Goal: Task Accomplishment & Management: Use online tool/utility

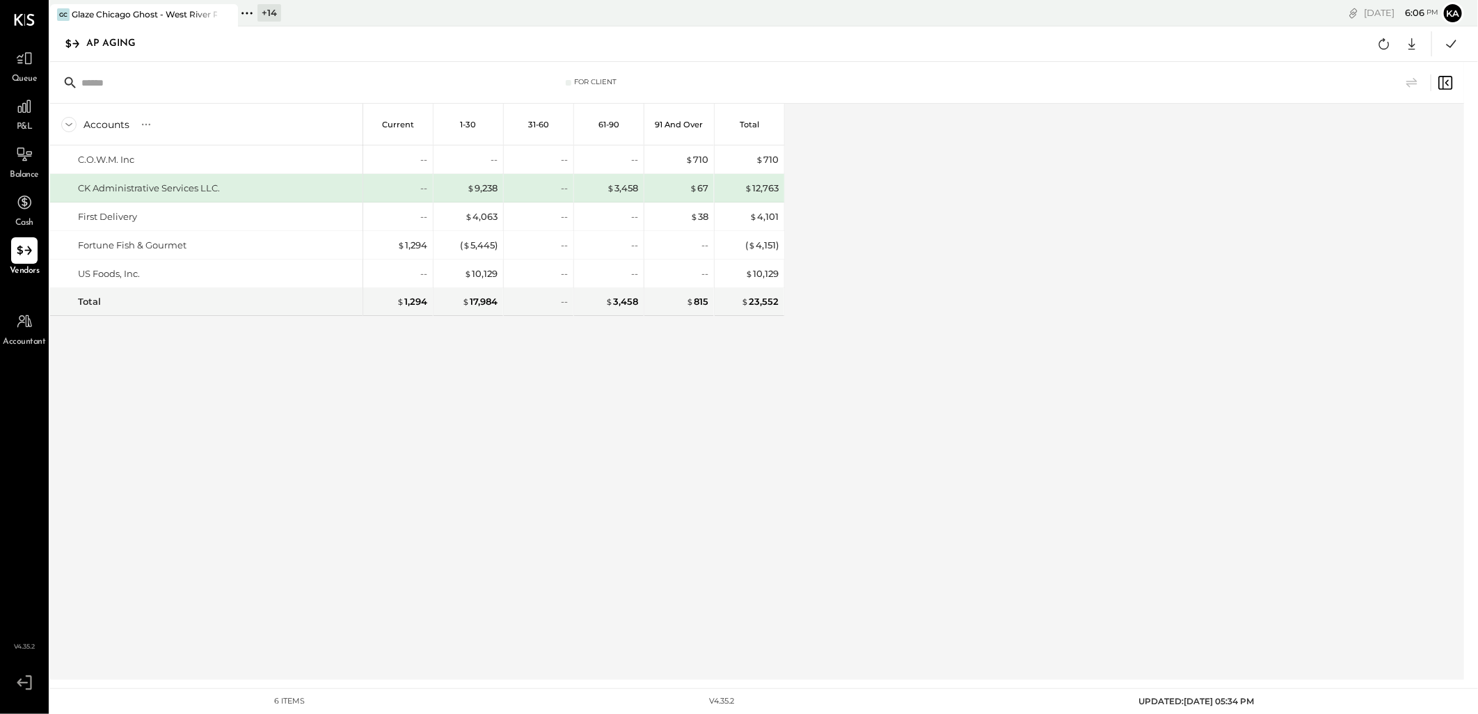
click at [246, 12] on icon at bounding box center [247, 13] width 18 height 18
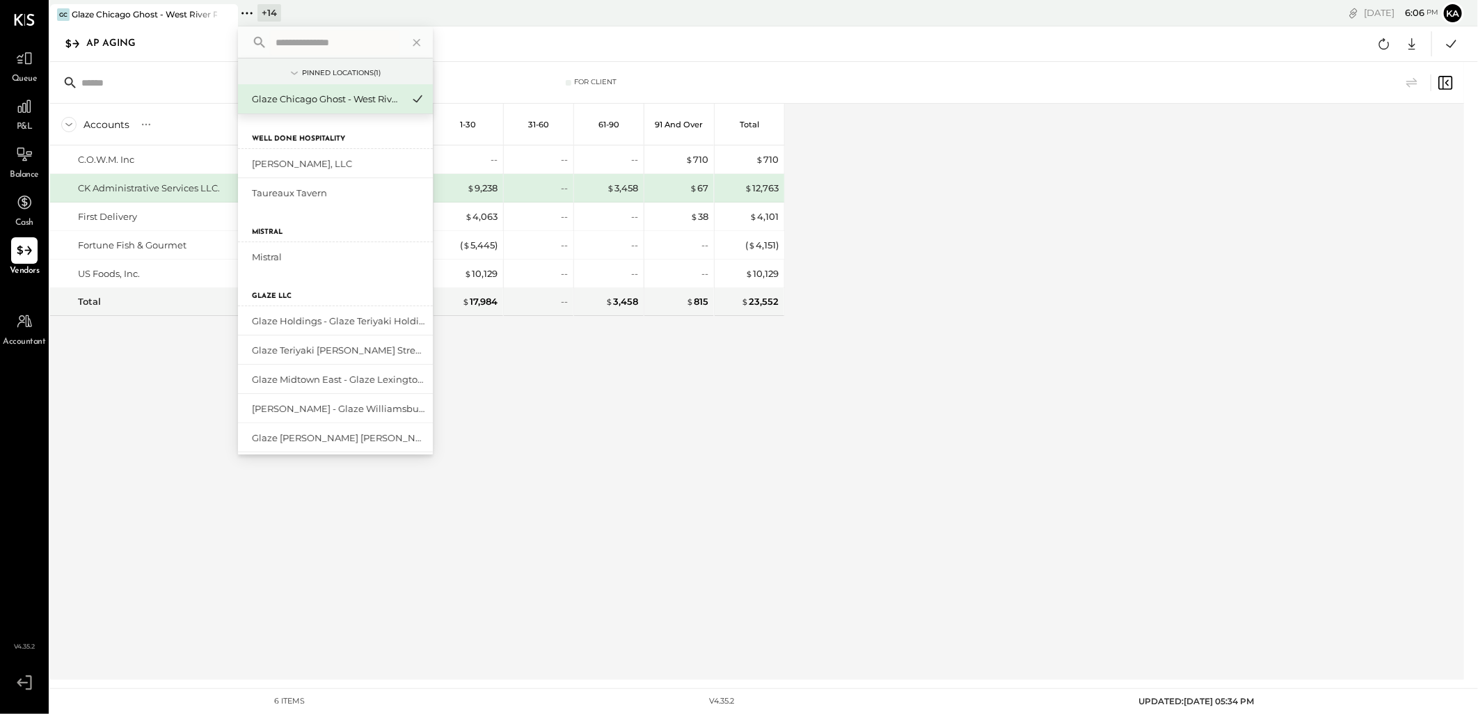
click at [317, 42] on input "text" at bounding box center [334, 42] width 129 height 25
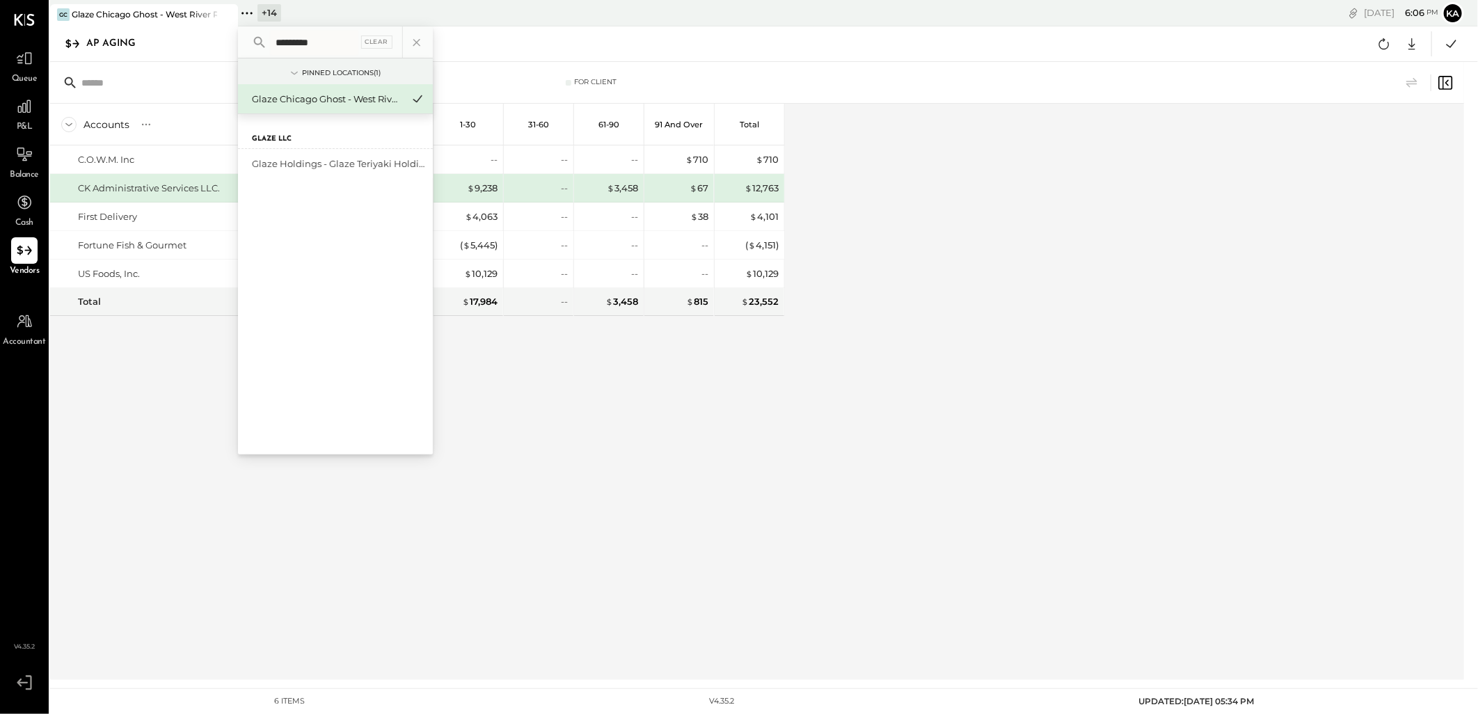
type input "*********"
click at [340, 161] on div "Glaze Holdings - Glaze Teriyaki Holdings LLC" at bounding box center [327, 163] width 150 height 13
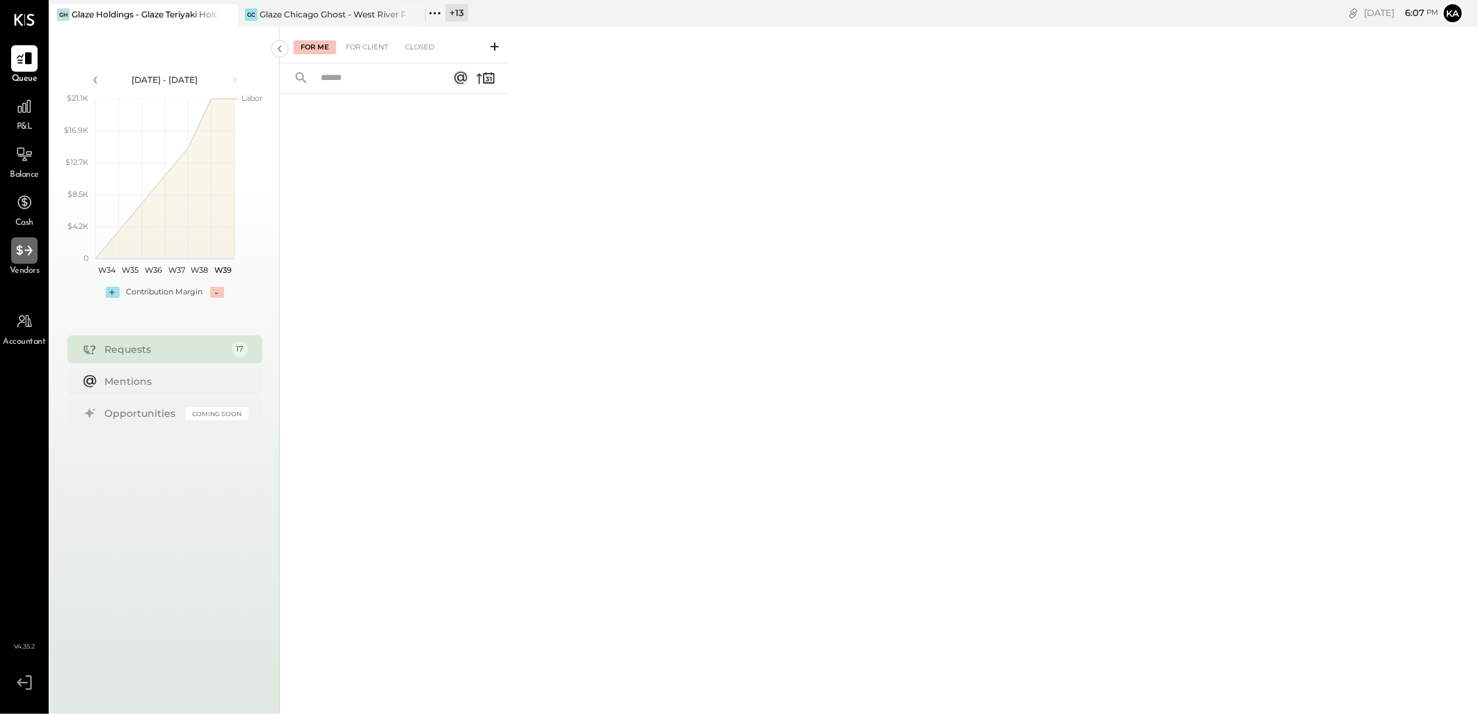
click at [12, 254] on div at bounding box center [24, 250] width 26 height 26
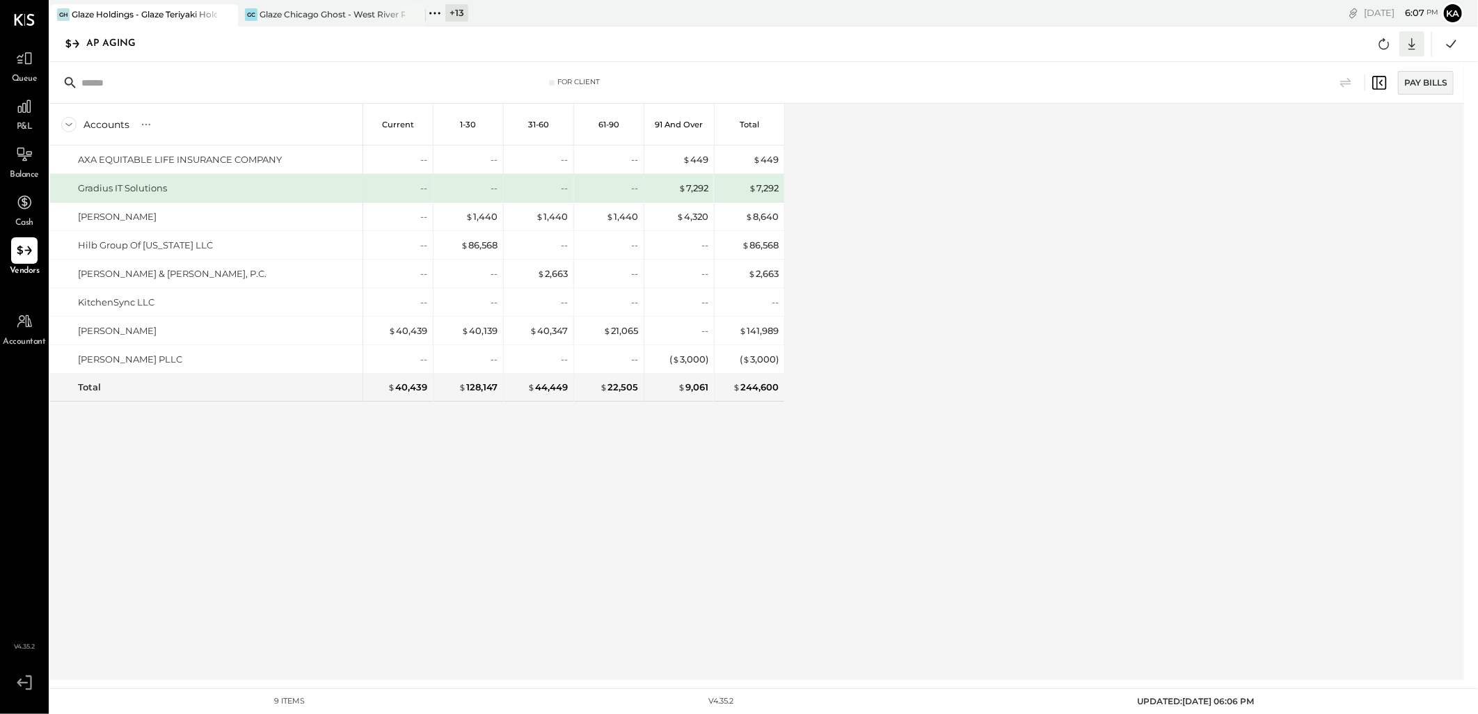
click at [1414, 43] on icon at bounding box center [1412, 44] width 18 height 18
drag, startPoint x: 1369, startPoint y: 127, endPoint x: 1404, endPoint y: 153, distance: 43.3
click at [1369, 127] on div "Excel" at bounding box center [1368, 125] width 111 height 29
click at [974, 296] on div "Accounts S % GL Current 1-30 31-60 61-90 91 and Over Total AXA EQUITABLE LIFE I…" at bounding box center [758, 392] width 1416 height 576
click at [1385, 43] on icon at bounding box center [1384, 44] width 18 height 18
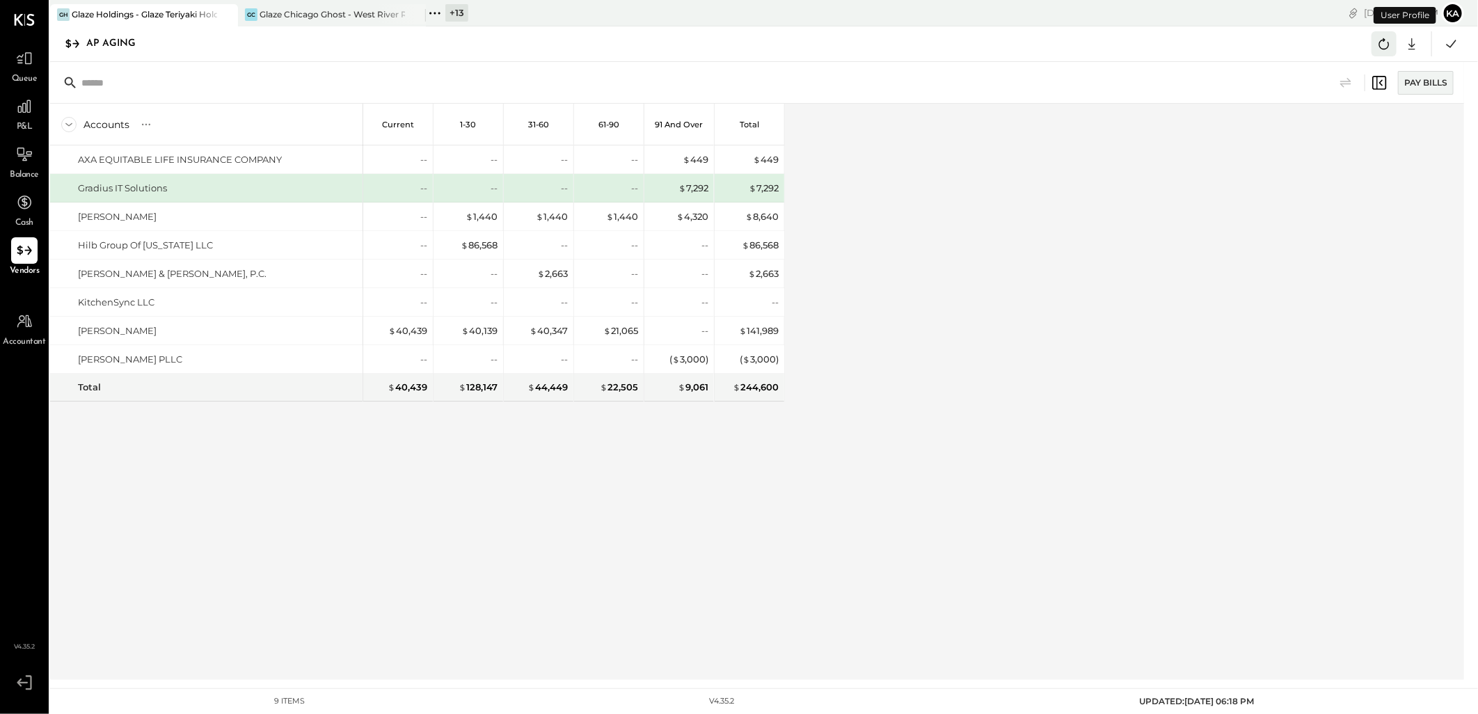
click at [1383, 46] on icon at bounding box center [1384, 44] width 18 height 18
click at [438, 15] on icon at bounding box center [435, 13] width 18 height 18
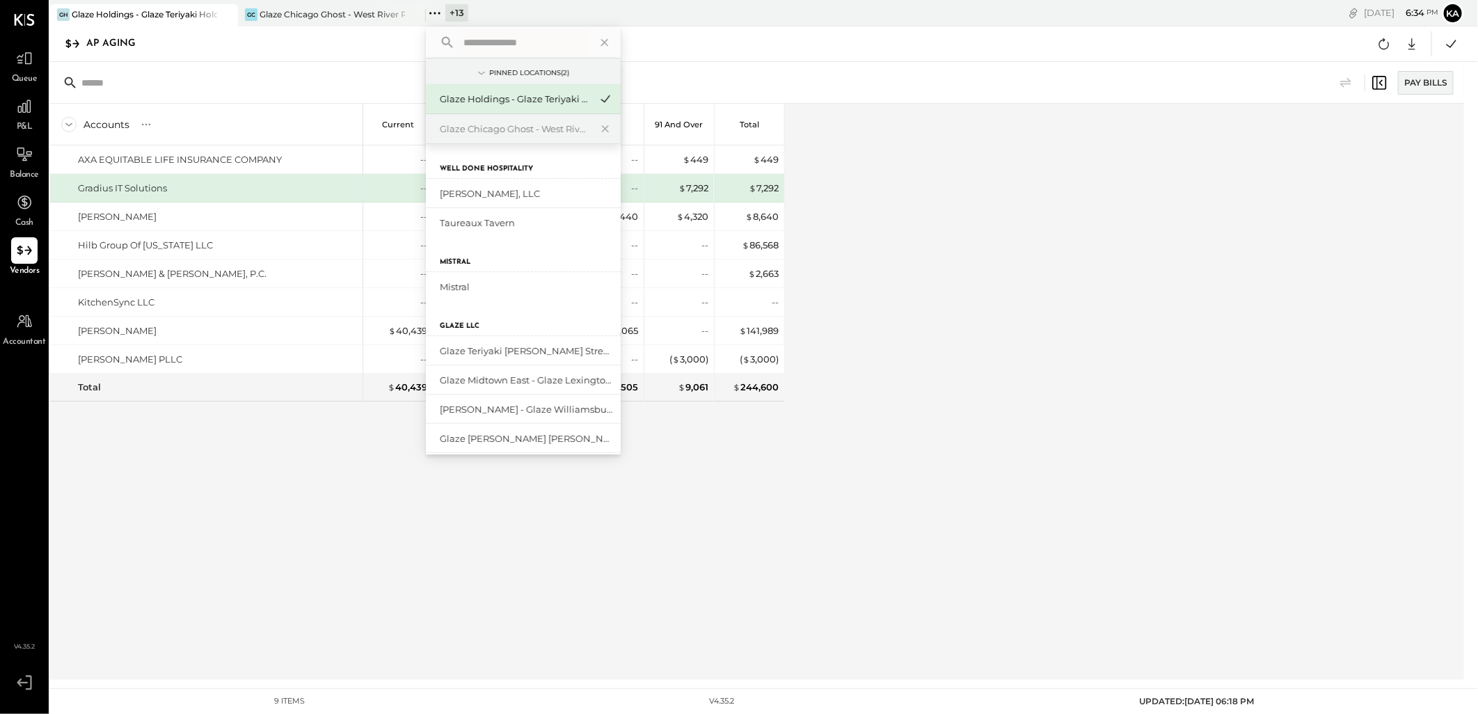
click at [500, 40] on input "text" at bounding box center [522, 42] width 129 height 25
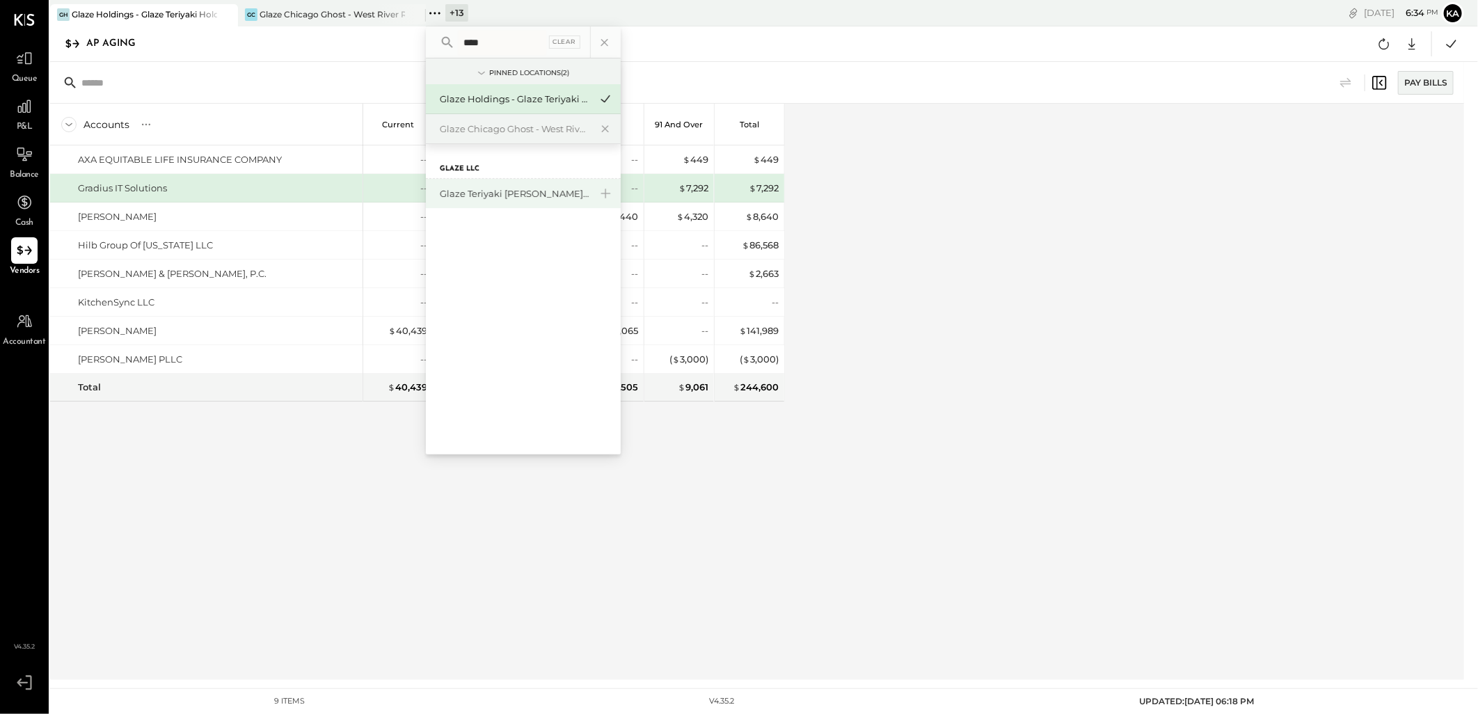
type input "****"
click at [514, 189] on div "Glaze Teriyaki [PERSON_NAME] Street - [PERSON_NAME] River [PERSON_NAME] LLC" at bounding box center [515, 193] width 150 height 13
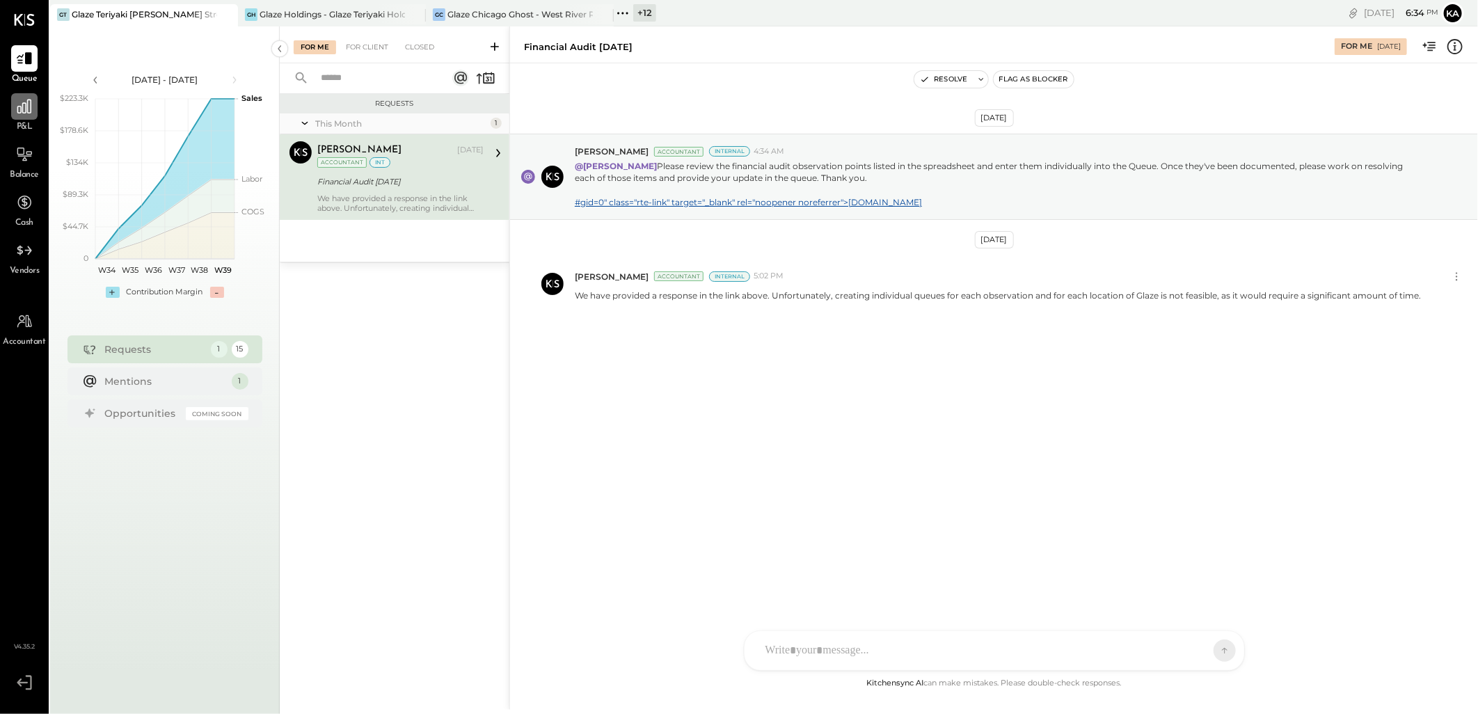
click at [26, 107] on icon at bounding box center [24, 106] width 18 height 18
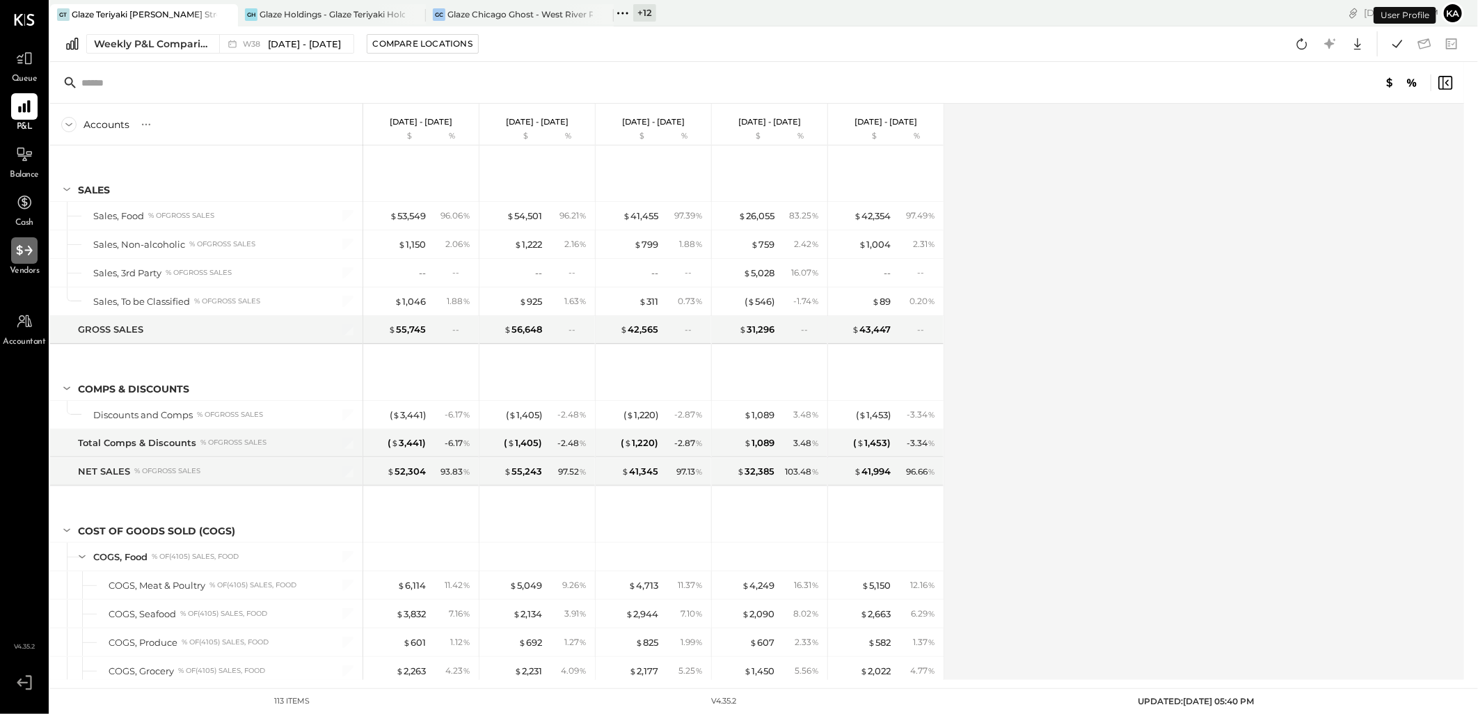
click at [26, 252] on icon at bounding box center [24, 250] width 18 height 18
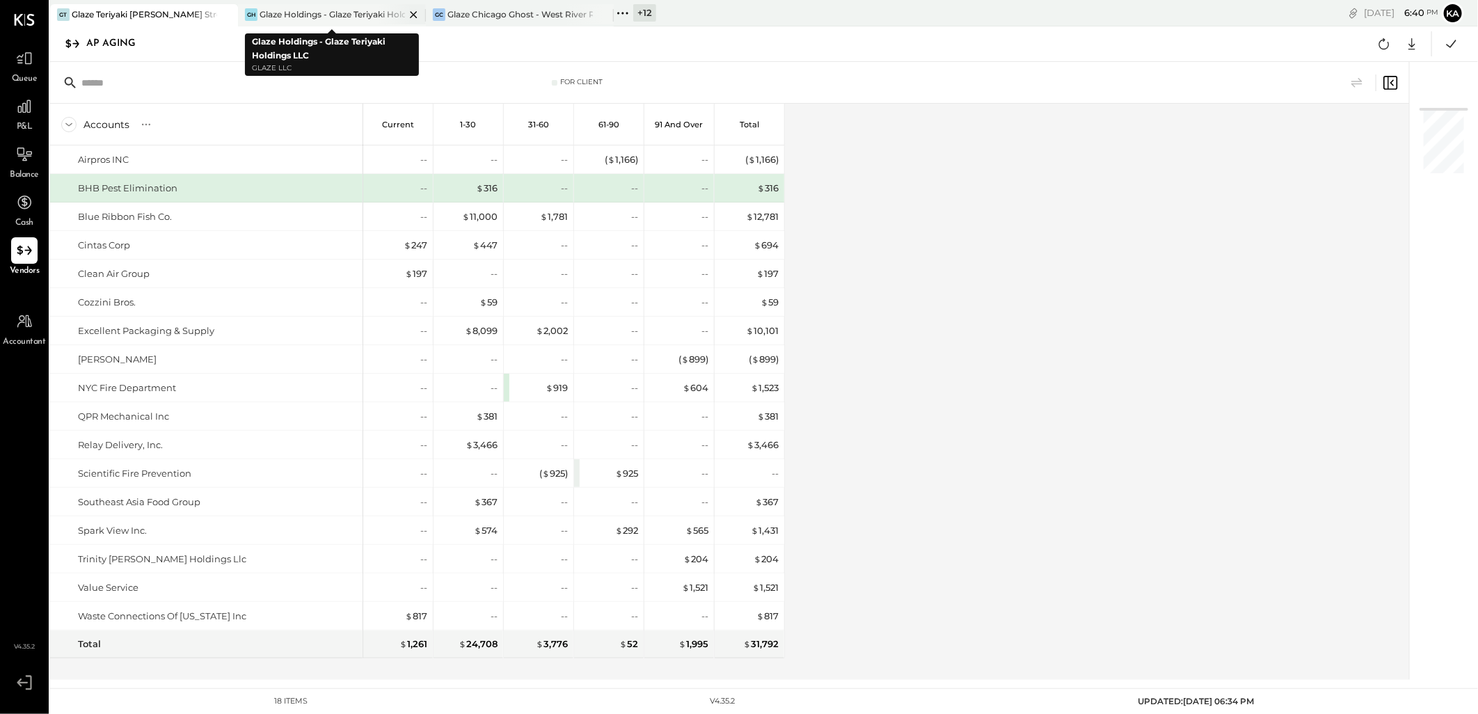
click at [411, 17] on icon at bounding box center [413, 14] width 7 height 7
click at [416, 15] on icon at bounding box center [413, 14] width 17 height 17
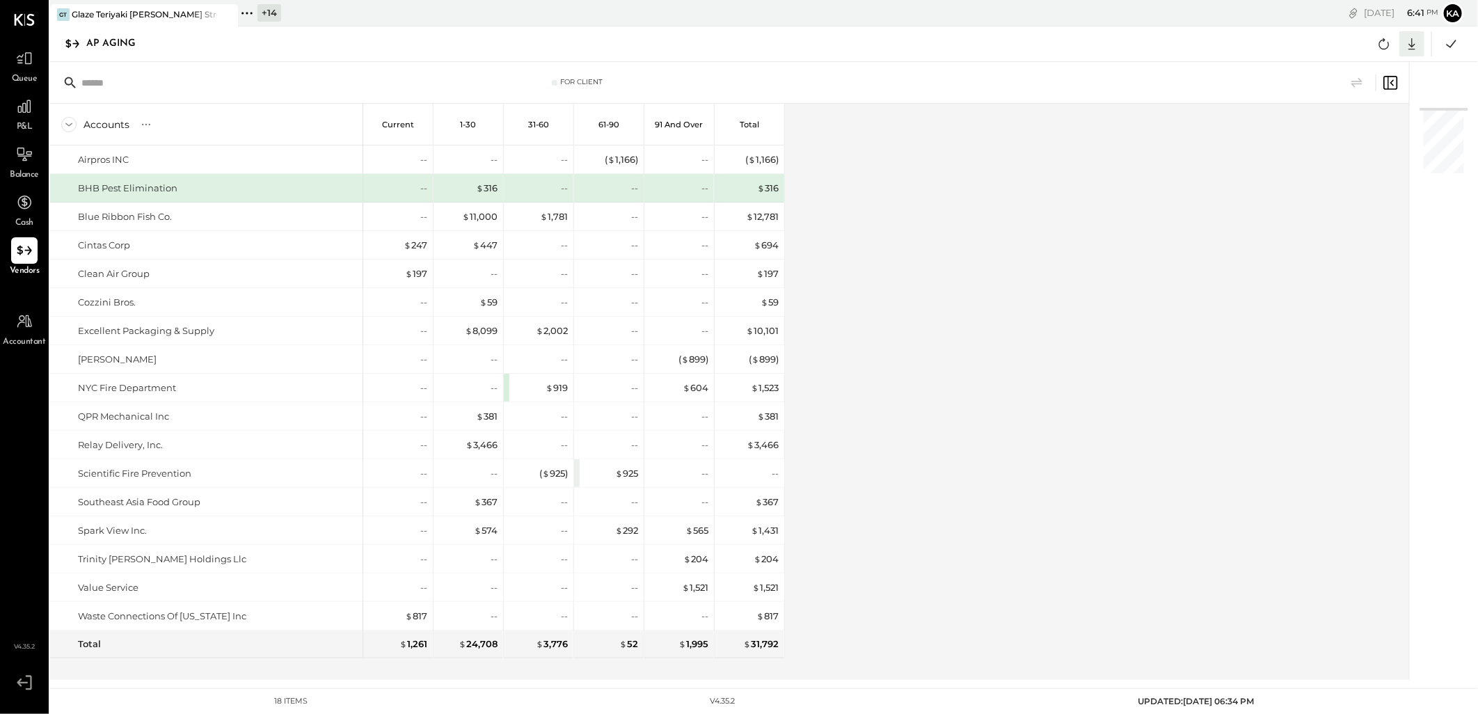
click at [1411, 43] on icon at bounding box center [1411, 44] width 7 height 12
click at [1358, 123] on div "Excel" at bounding box center [1368, 125] width 111 height 29
click at [953, 195] on div "Accounts S % GL Current 1-30 31-60 61-90 91 and Over Total Airpros INC BHB Pest…" at bounding box center [730, 392] width 1361 height 576
click at [249, 11] on icon at bounding box center [247, 13] width 18 height 18
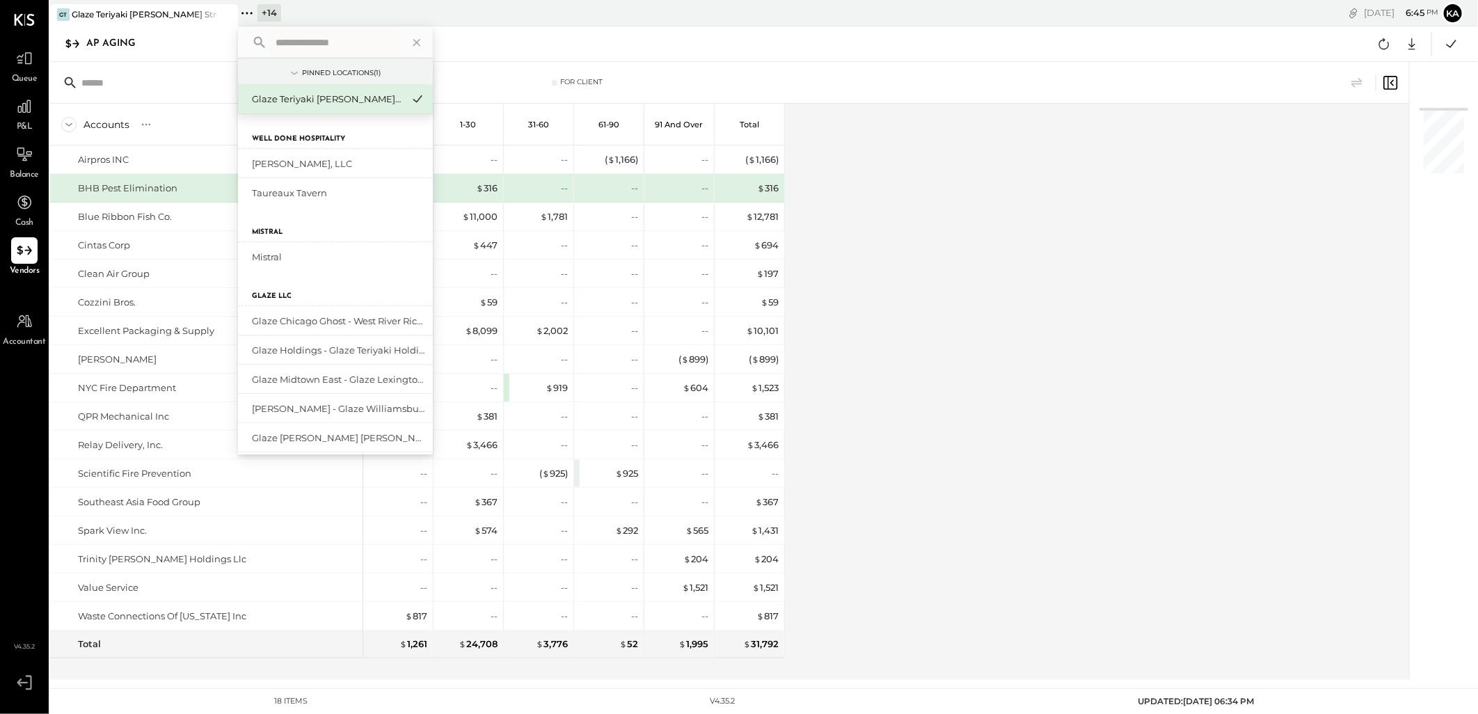
click at [303, 43] on input "text" at bounding box center [334, 42] width 129 height 25
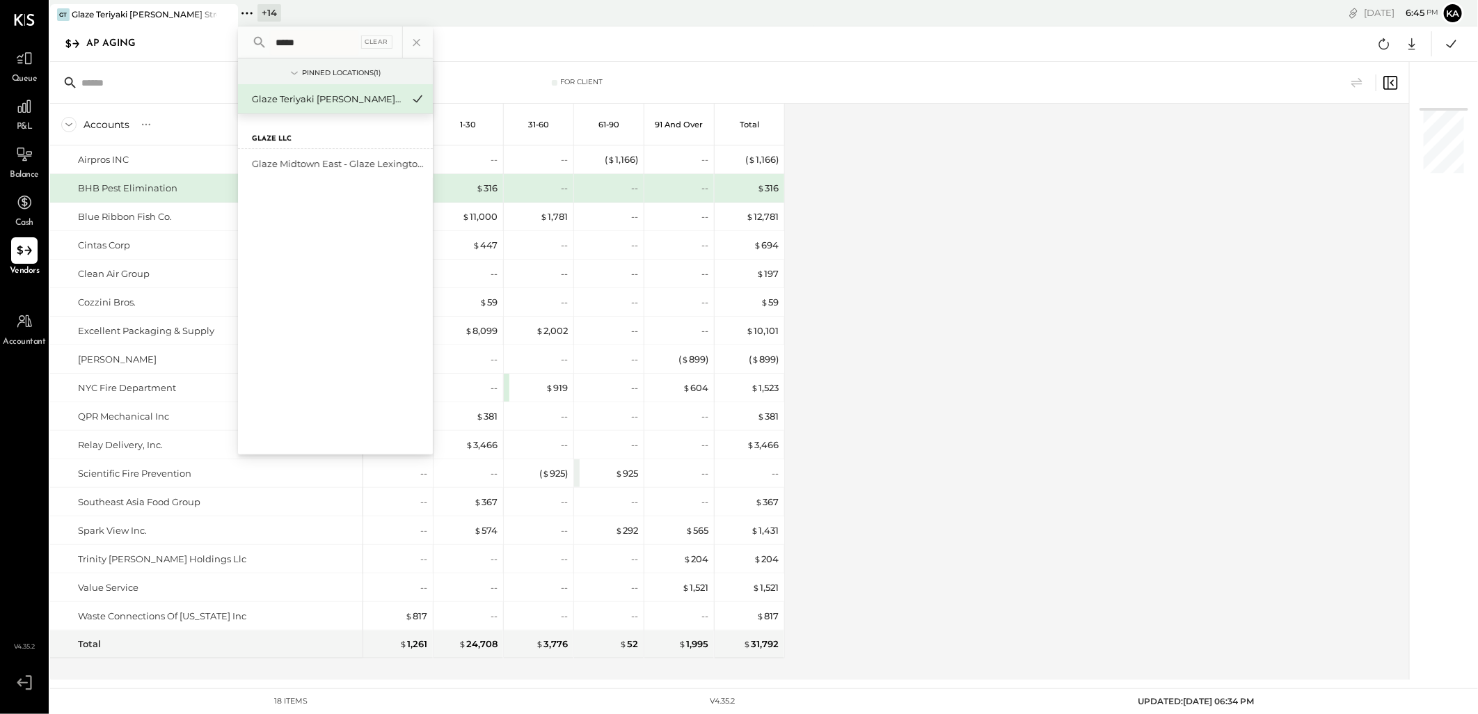
type input "*****"
click at [363, 154] on div "Glaze Midtown East - Glaze Lexington One LLC" at bounding box center [335, 163] width 195 height 29
click at [345, 168] on div "Glaze Midtown East - Glaze Lexington One LLC" at bounding box center [327, 163] width 150 height 13
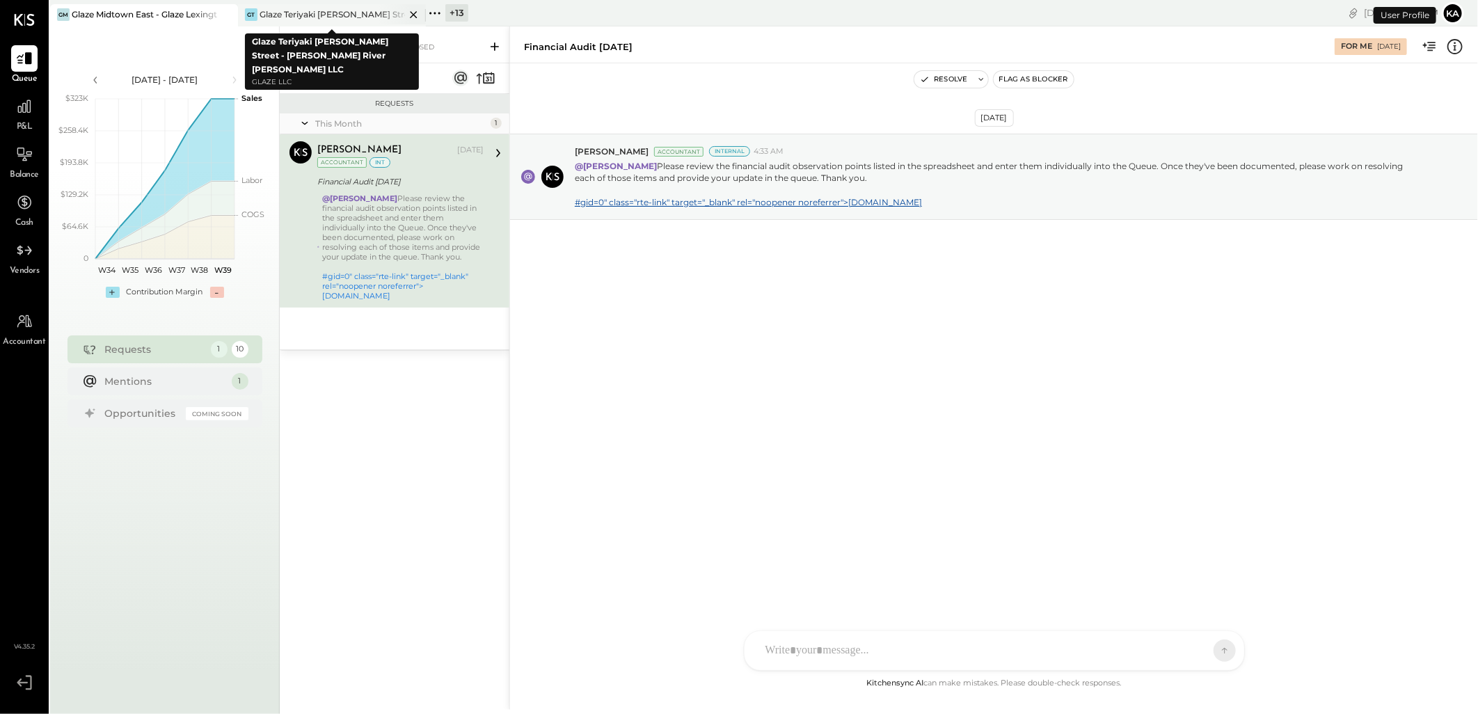
click at [413, 18] on icon at bounding box center [413, 14] width 17 height 17
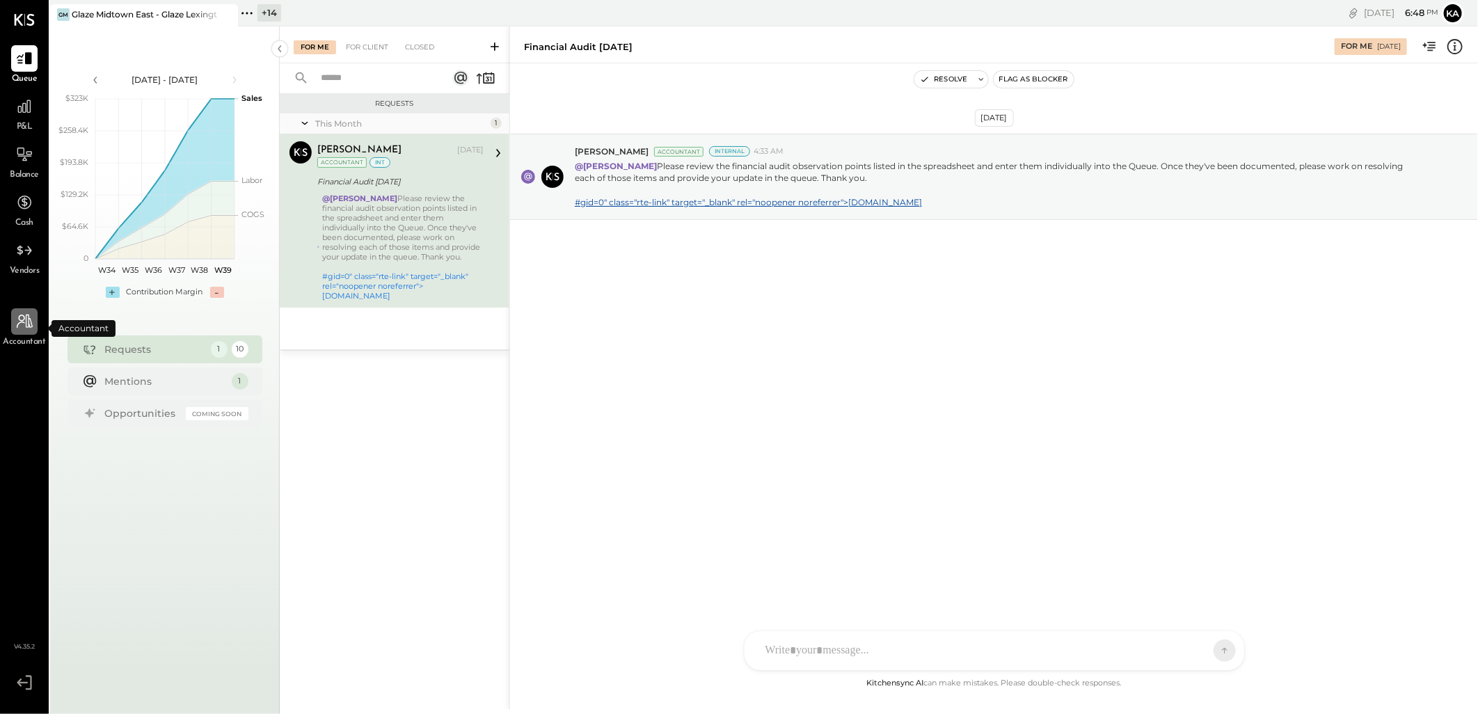
click at [23, 329] on icon at bounding box center [24, 321] width 18 height 18
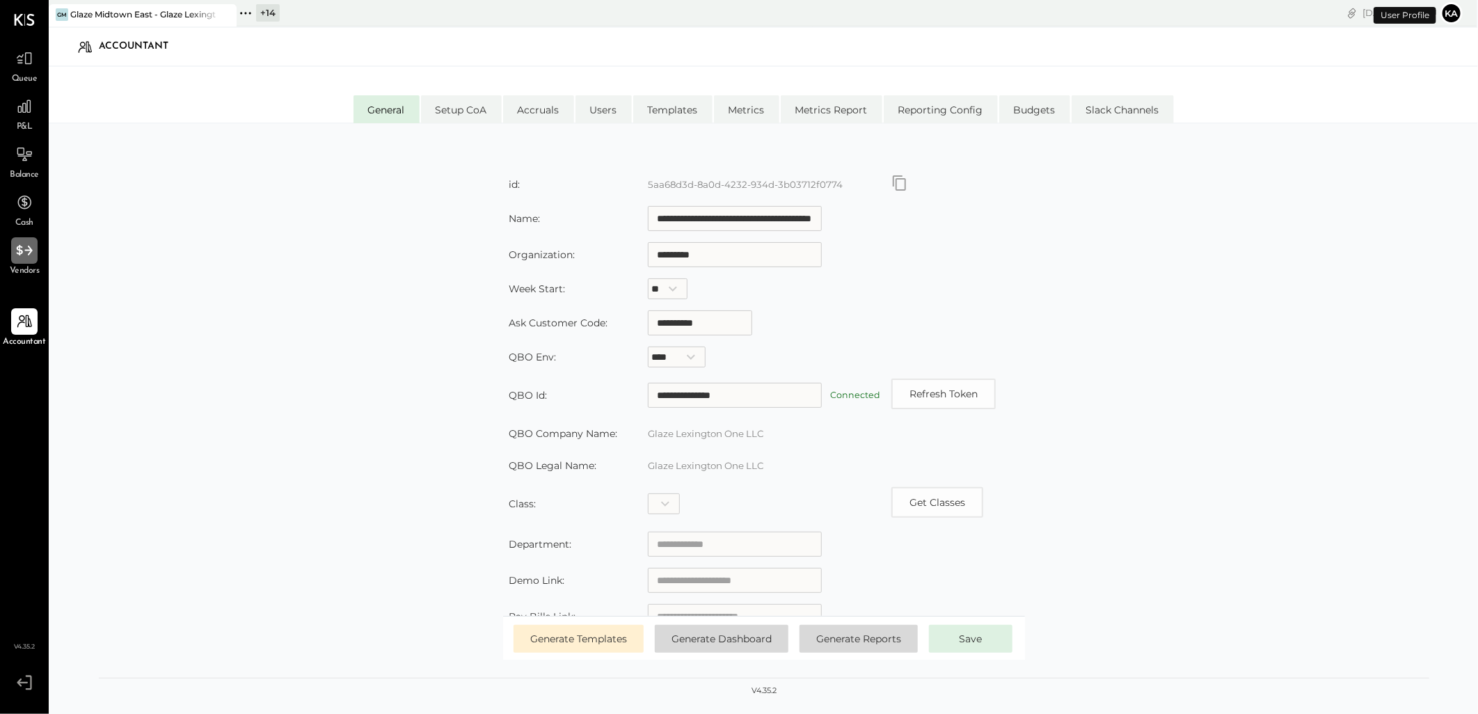
click at [25, 256] on icon at bounding box center [24, 250] width 18 height 18
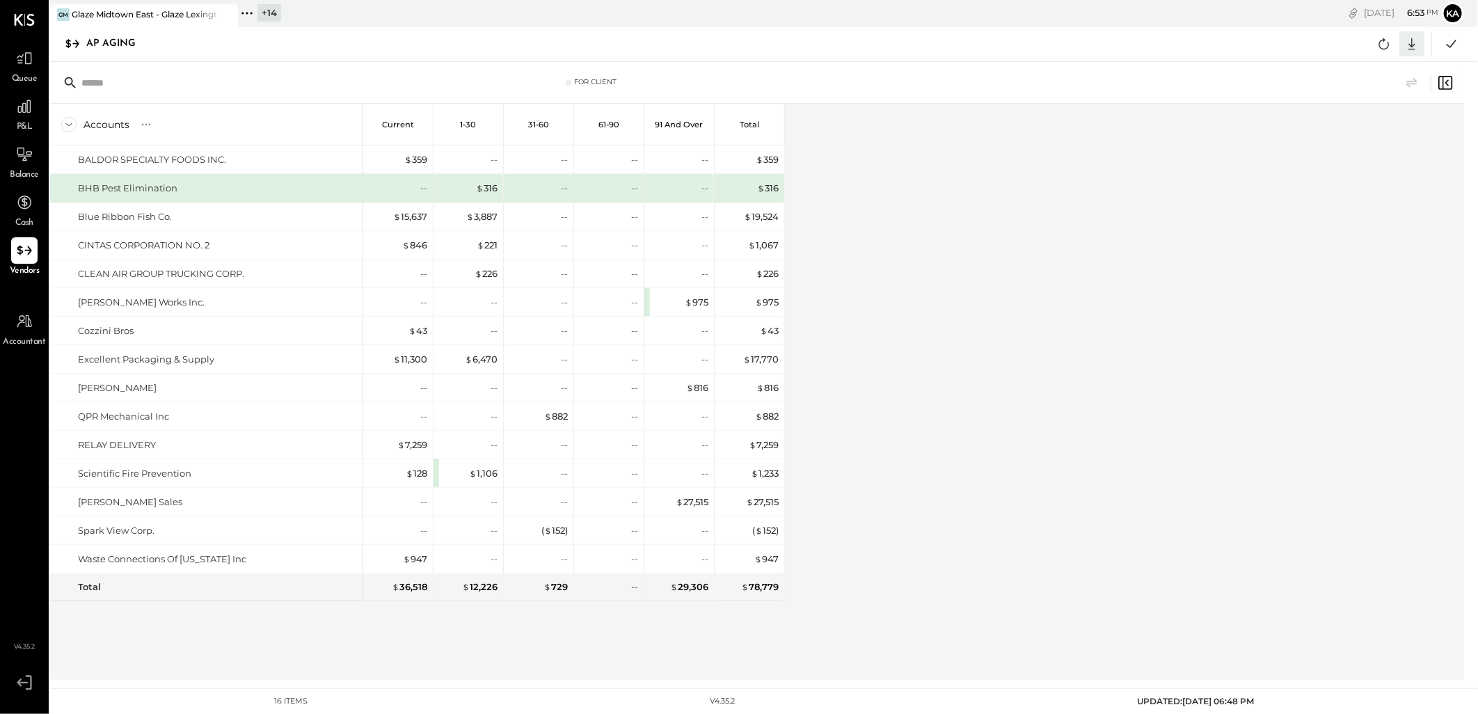
click at [1414, 40] on icon at bounding box center [1412, 44] width 18 height 18
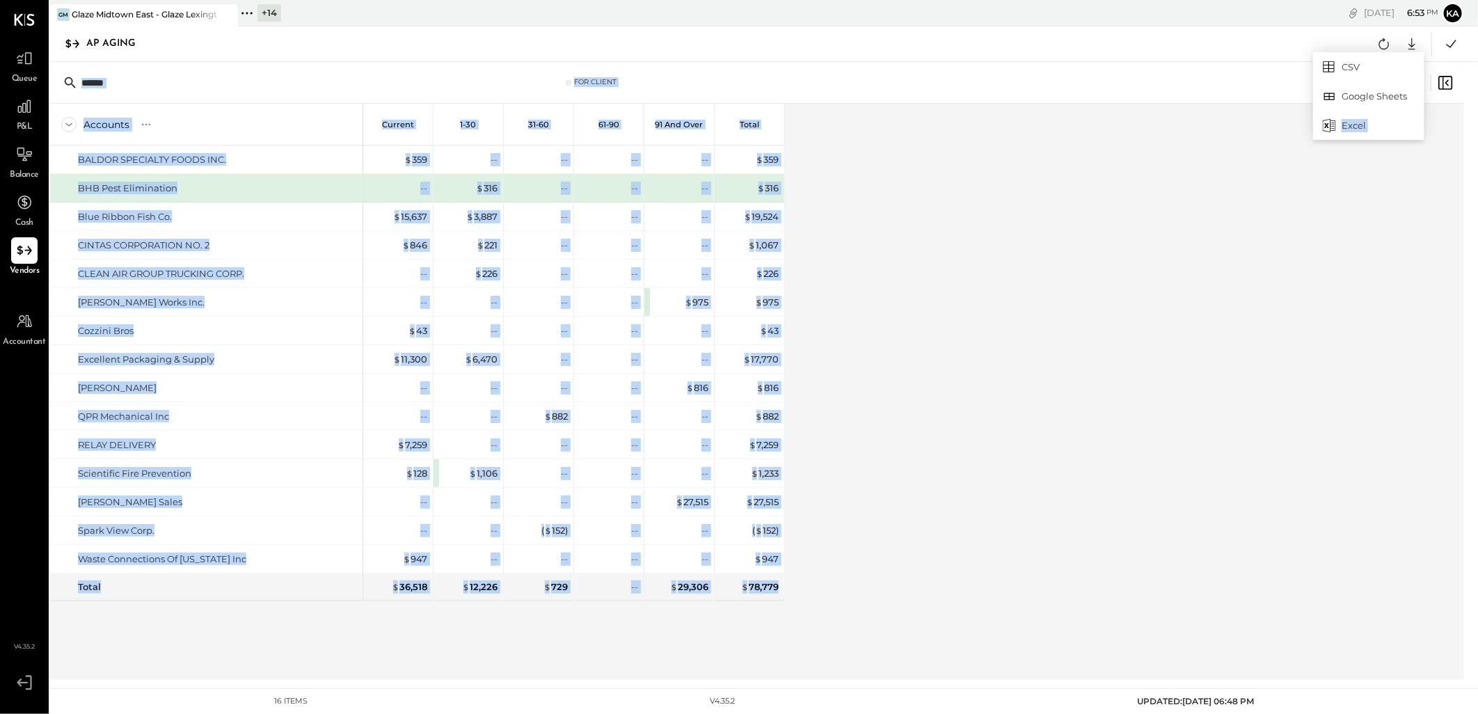
drag, startPoint x: 1386, startPoint y: 124, endPoint x: 1273, endPoint y: 324, distance: 229.3
click at [1273, 324] on div "[PERSON_NAME] Midtown East - Glaze Lexington One LLC + 14 Pinned Locations ( 1 …" at bounding box center [764, 340] width 1428 height 680
drag, startPoint x: 1273, startPoint y: 324, endPoint x: 1067, endPoint y: 200, distance: 240.9
click at [1188, 325] on div "Accounts S % GL Current 1-30 31-60 61-90 91 and Over Total BALDOR SPECIALTY FOO…" at bounding box center [758, 392] width 1416 height 576
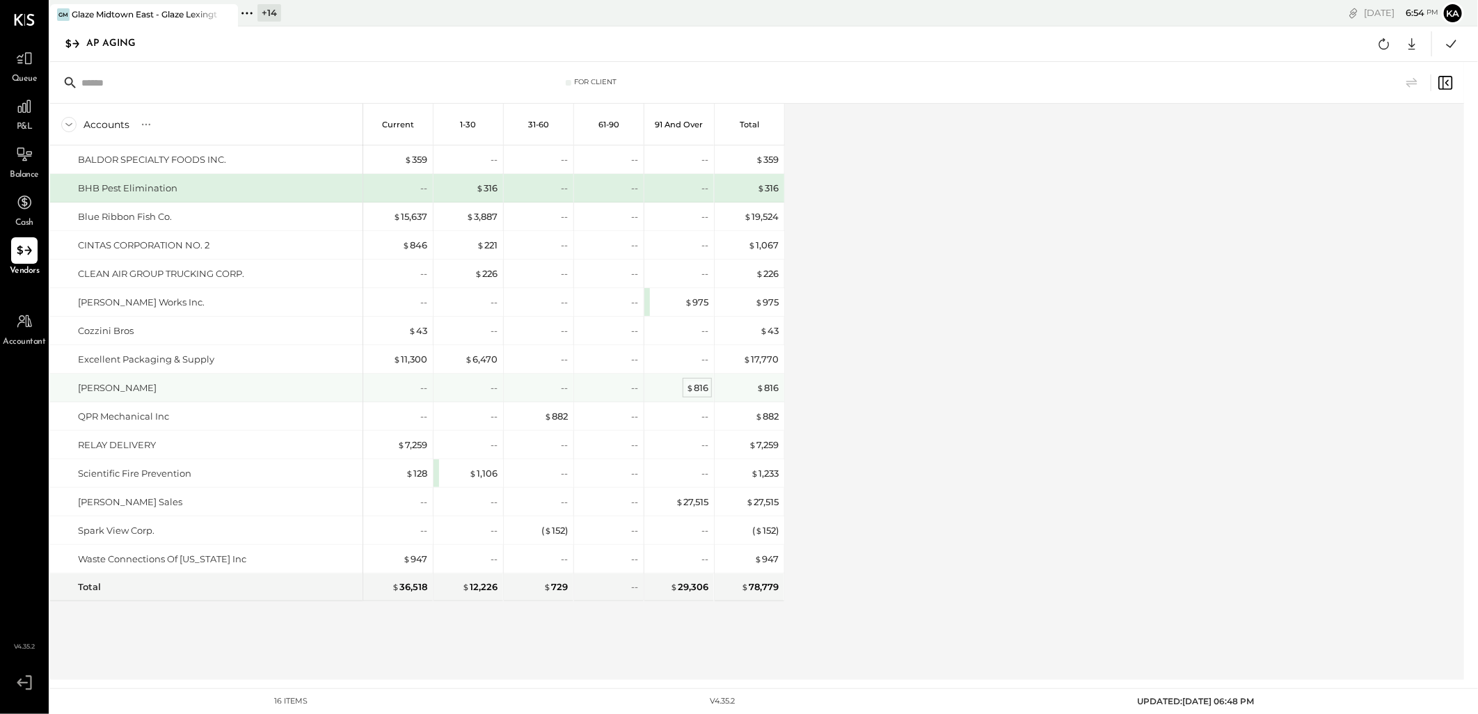
click at [705, 383] on div "$ 816" at bounding box center [697, 387] width 22 height 13
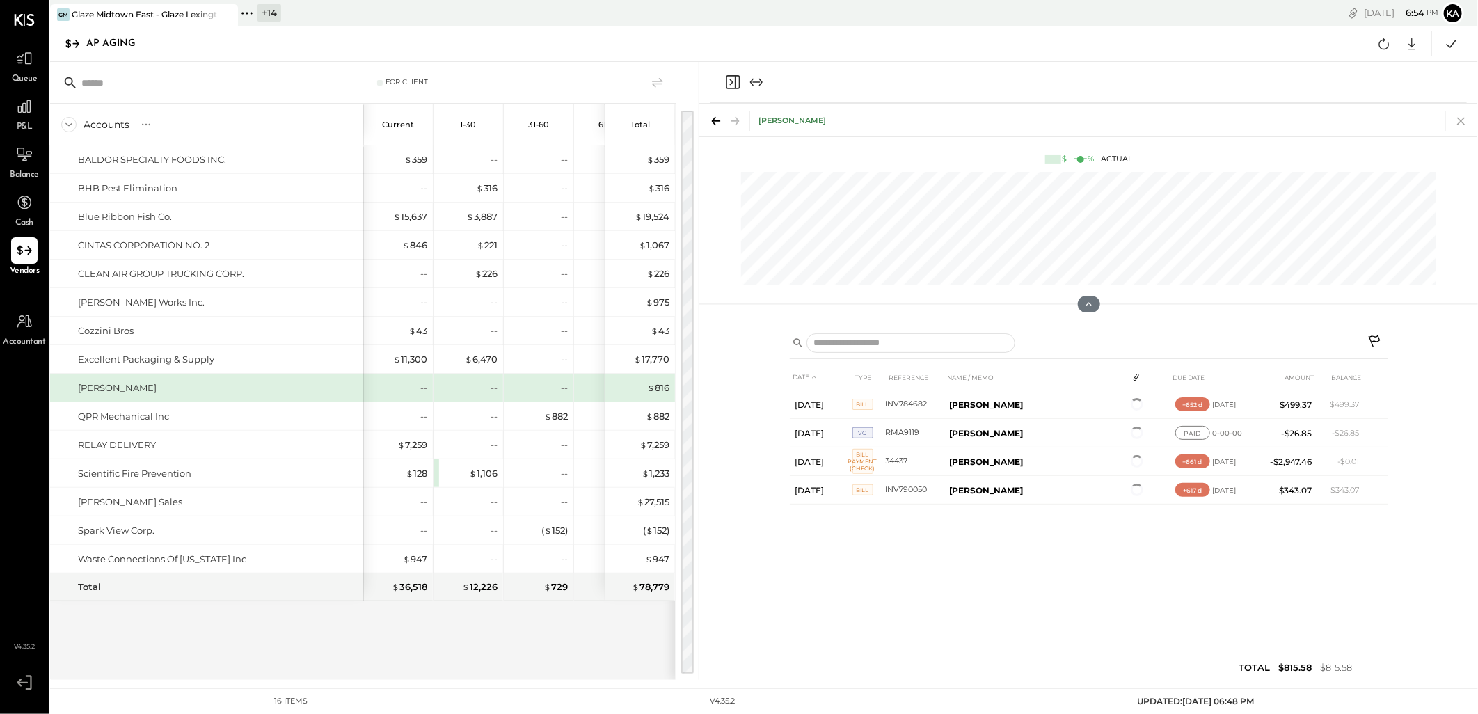
click at [1462, 124] on icon at bounding box center [1461, 120] width 19 height 19
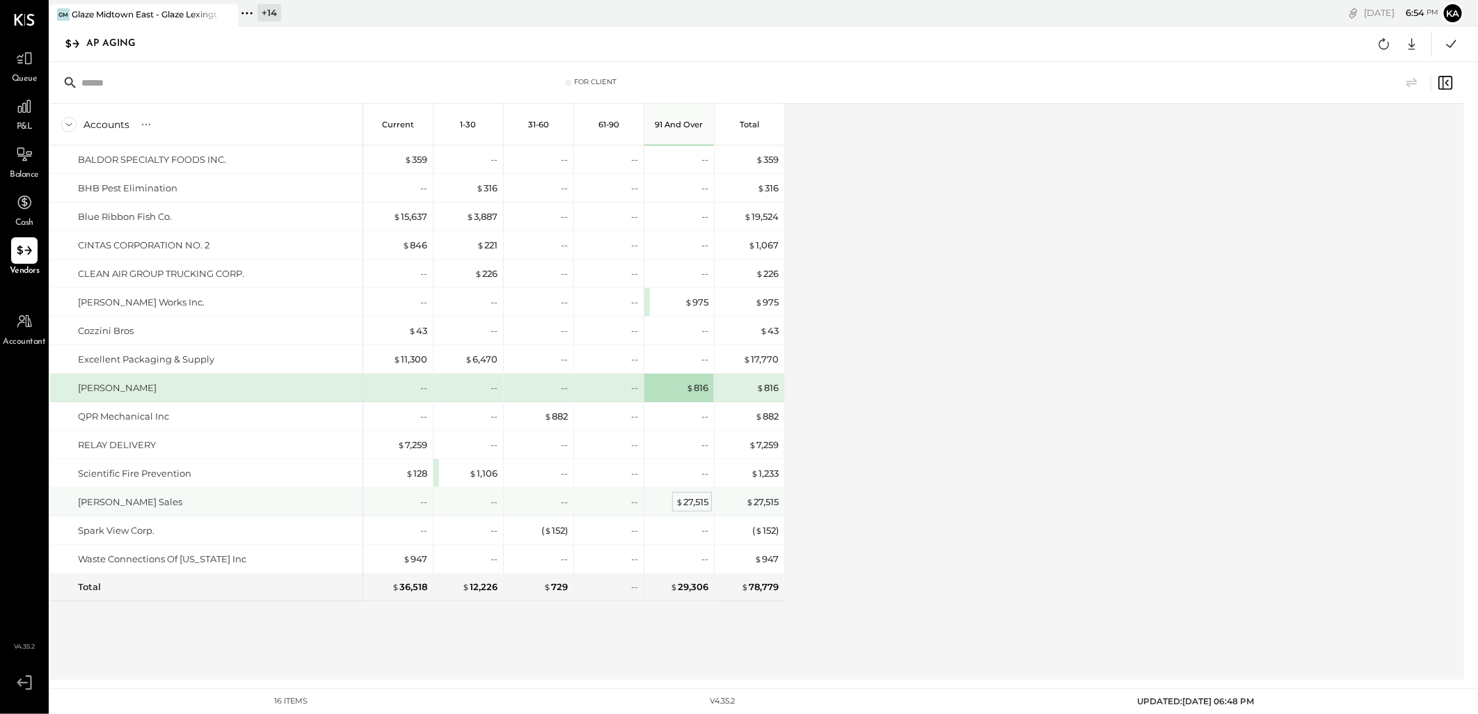
click at [699, 502] on div "$ 27,515" at bounding box center [692, 501] width 33 height 13
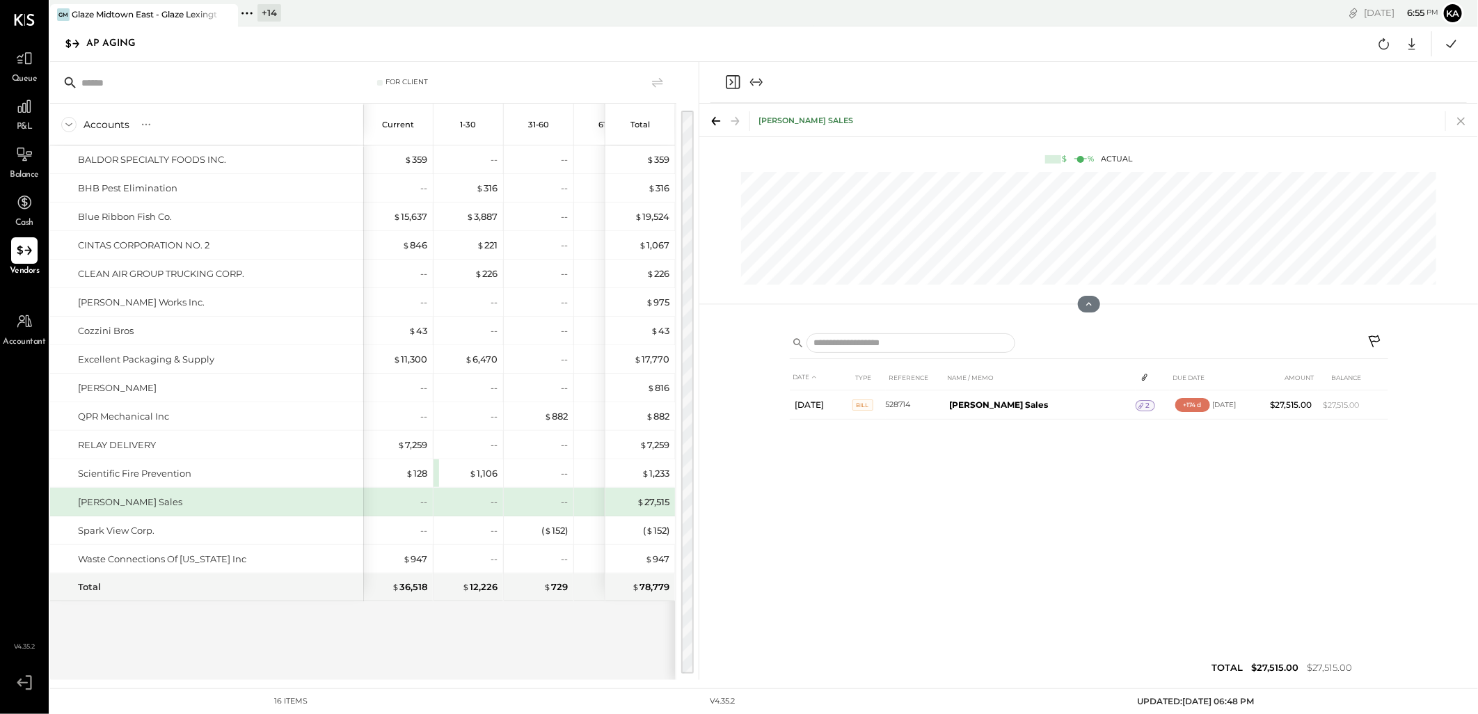
click at [1460, 120] on icon at bounding box center [1461, 120] width 19 height 19
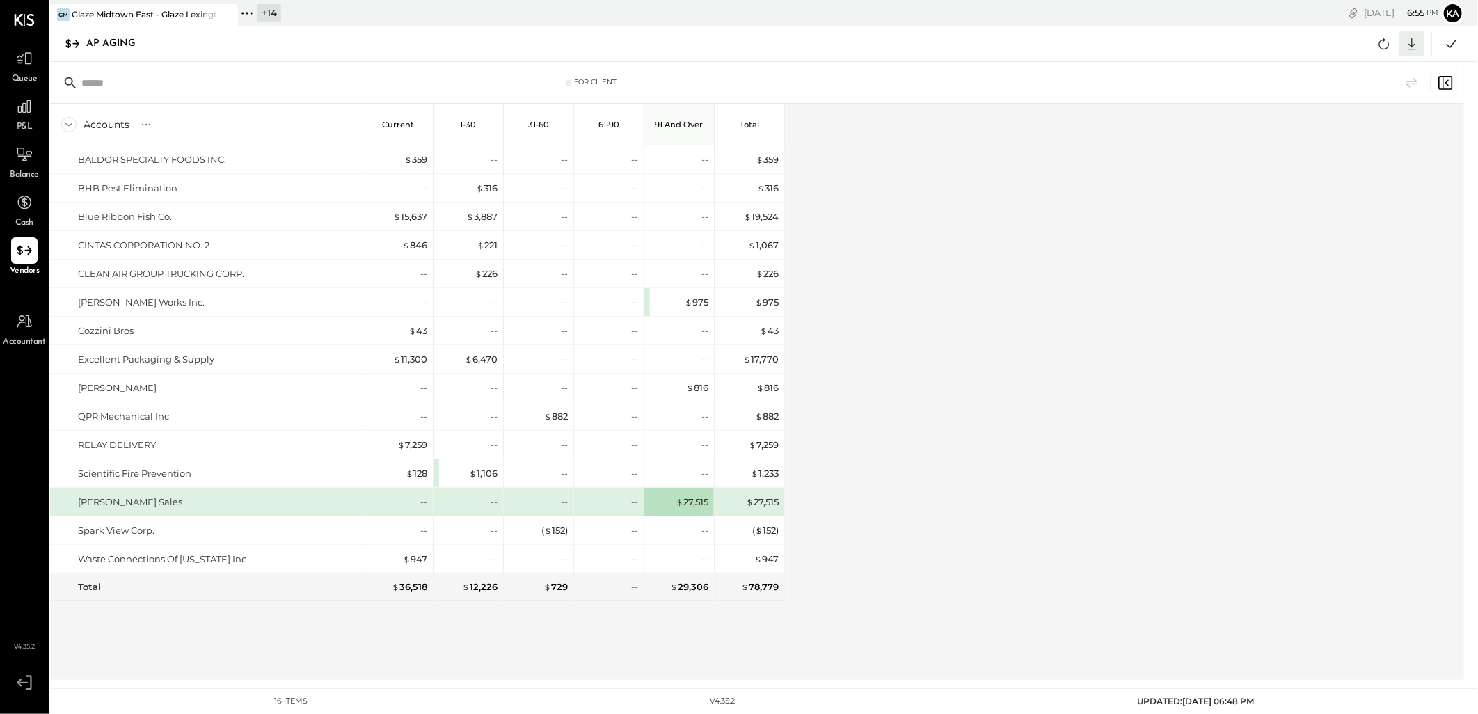
click at [1414, 43] on icon at bounding box center [1412, 44] width 18 height 18
click at [1383, 122] on div "Excel" at bounding box center [1368, 125] width 111 height 29
drag, startPoint x: 959, startPoint y: 334, endPoint x: 1053, endPoint y: 172, distance: 187.4
click at [958, 334] on div "Accounts S % GL Current 1-30 31-60 61-90 91 and Over Total BALDOR SPECIALTY FOO…" at bounding box center [758, 392] width 1416 height 576
click at [248, 9] on icon at bounding box center [247, 13] width 18 height 18
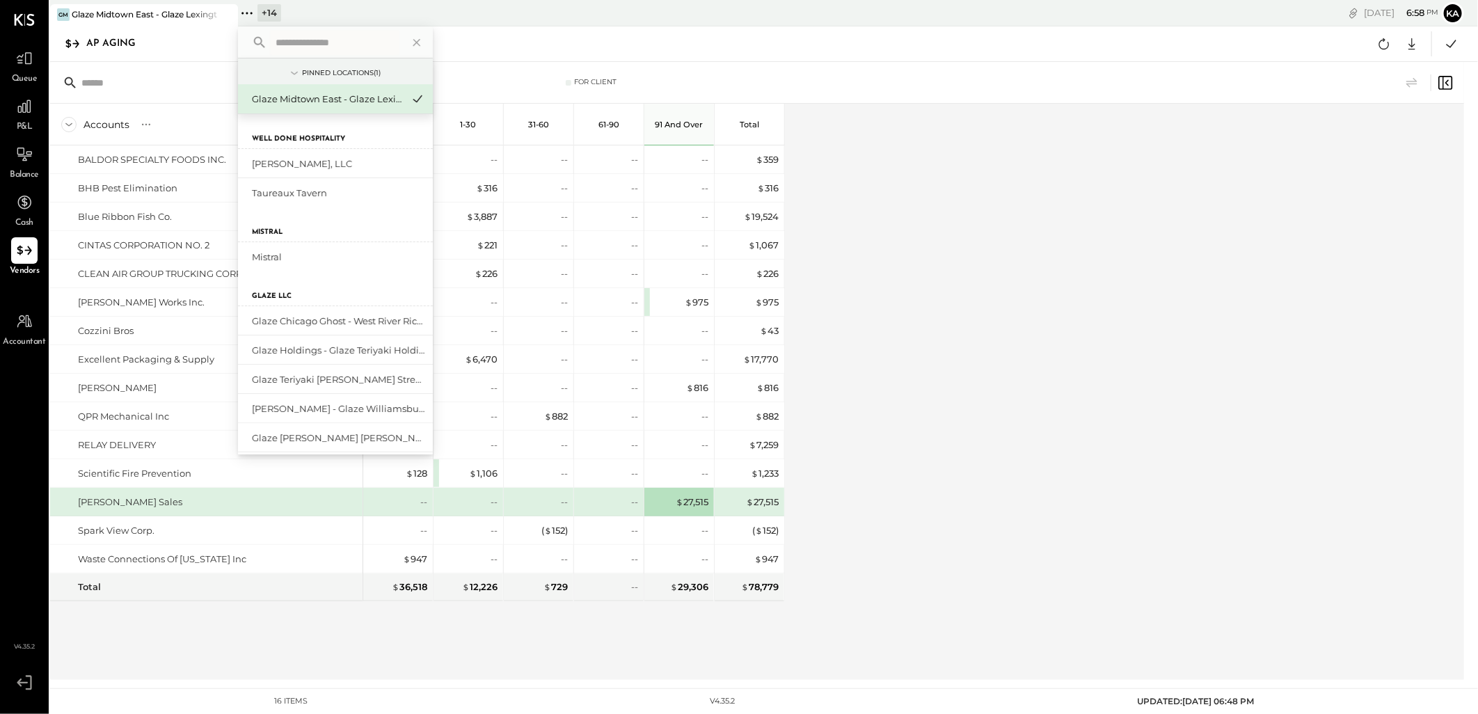
click at [331, 39] on input "text" at bounding box center [334, 42] width 129 height 25
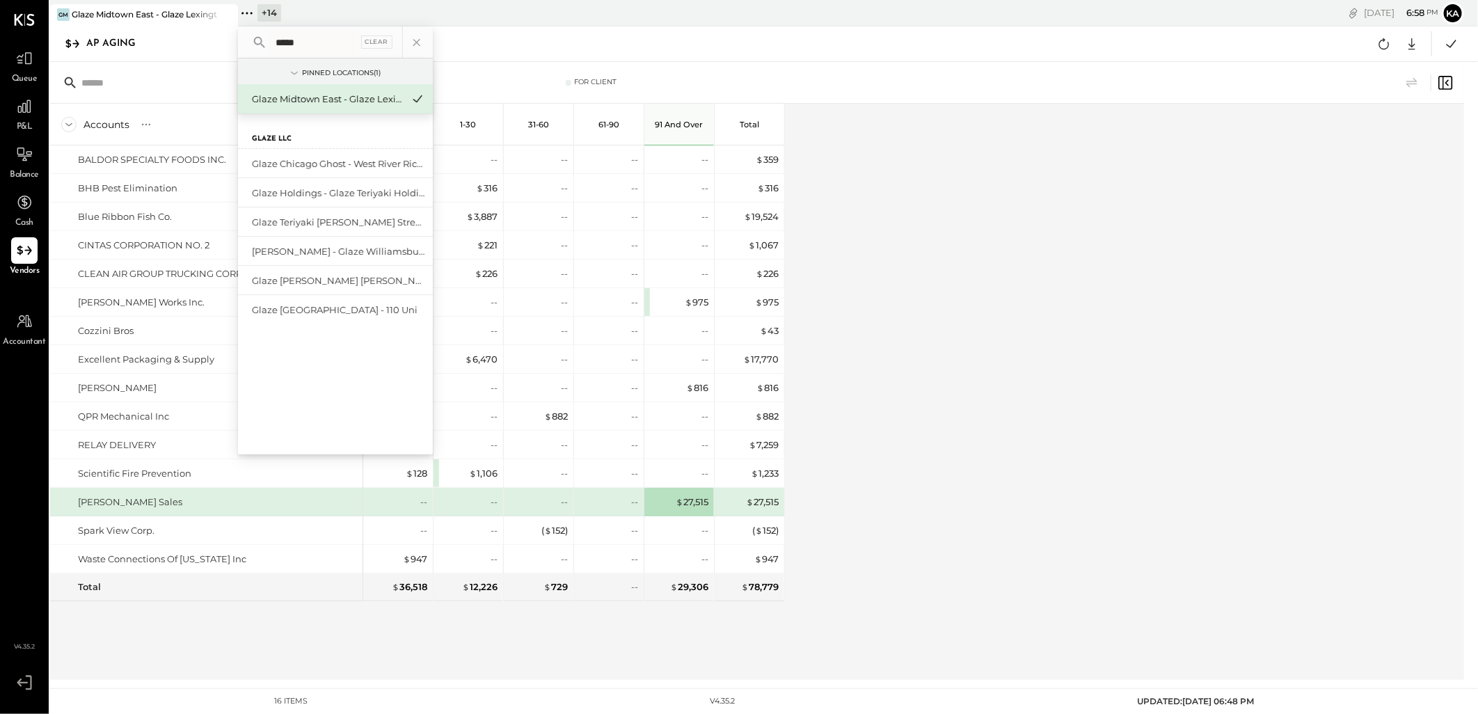
type input "*****"
click at [337, 311] on div "Glaze [GEOGRAPHIC_DATA] - 110 Uni" at bounding box center [327, 309] width 150 height 13
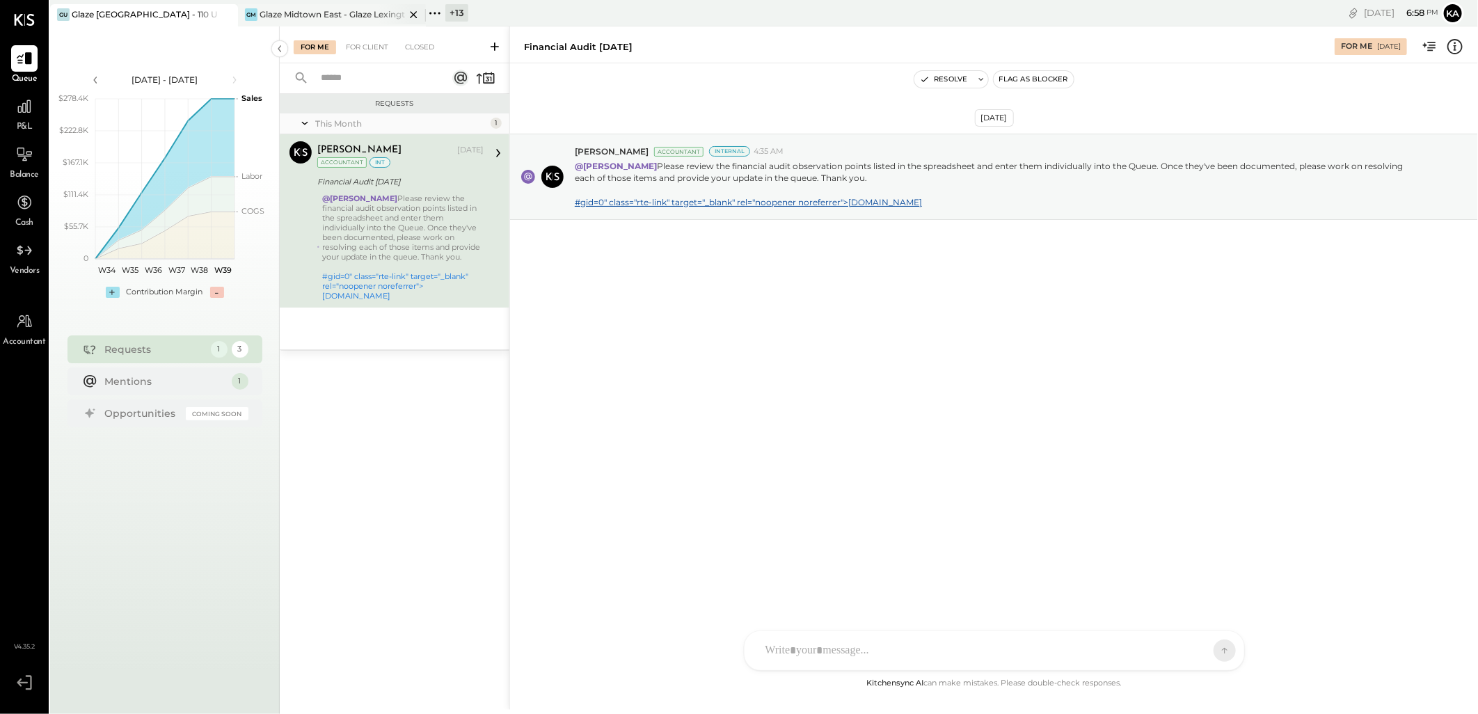
click at [415, 10] on icon at bounding box center [413, 14] width 17 height 17
click at [244, 9] on icon at bounding box center [247, 13] width 18 height 18
drag, startPoint x: 843, startPoint y: 456, endPoint x: 800, endPoint y: 451, distance: 42.7
click at [843, 456] on div "[DATE] [PERSON_NAME] Accountant Internal 4:35 AM @[PERSON_NAME] Please review t…" at bounding box center [994, 369] width 968 height 612
click at [21, 319] on icon at bounding box center [24, 321] width 18 height 18
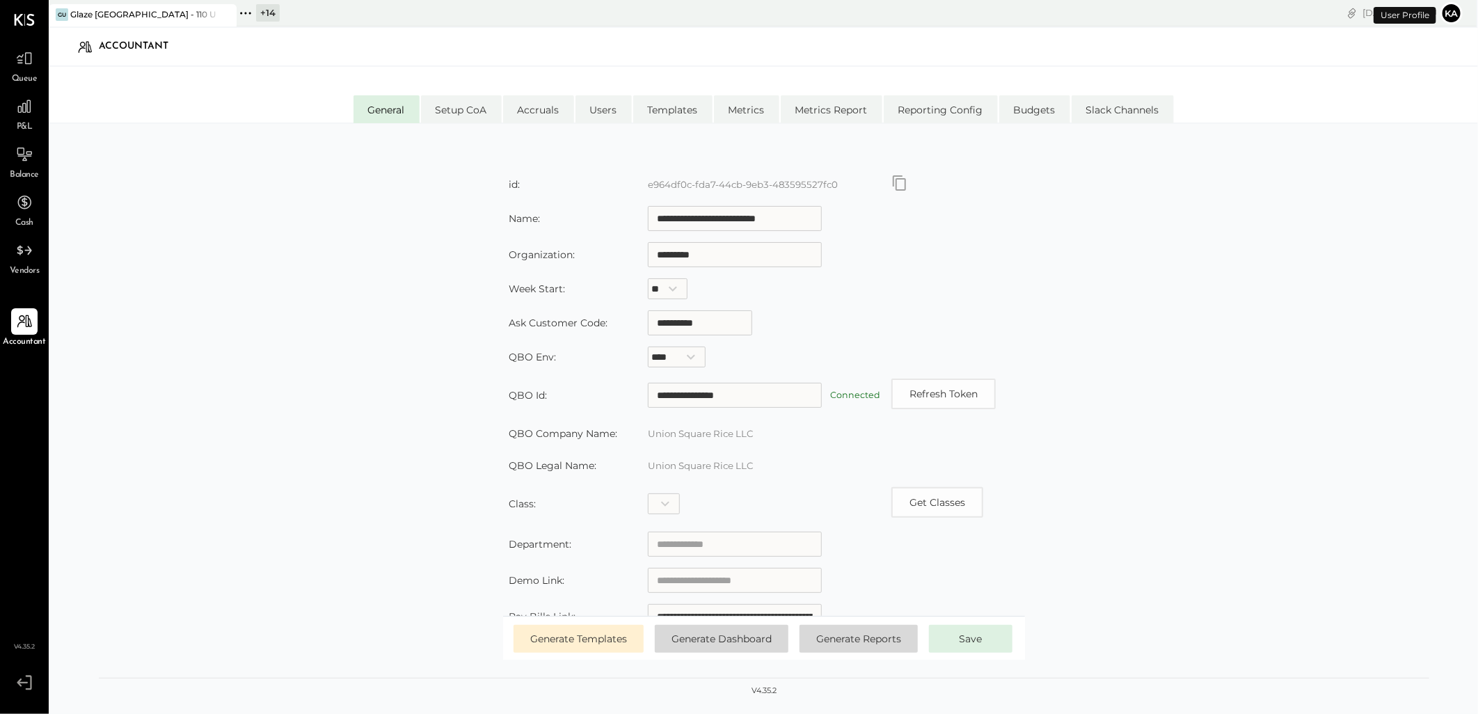
click at [10, 259] on div "Vendors" at bounding box center [25, 257] width 30 height 40
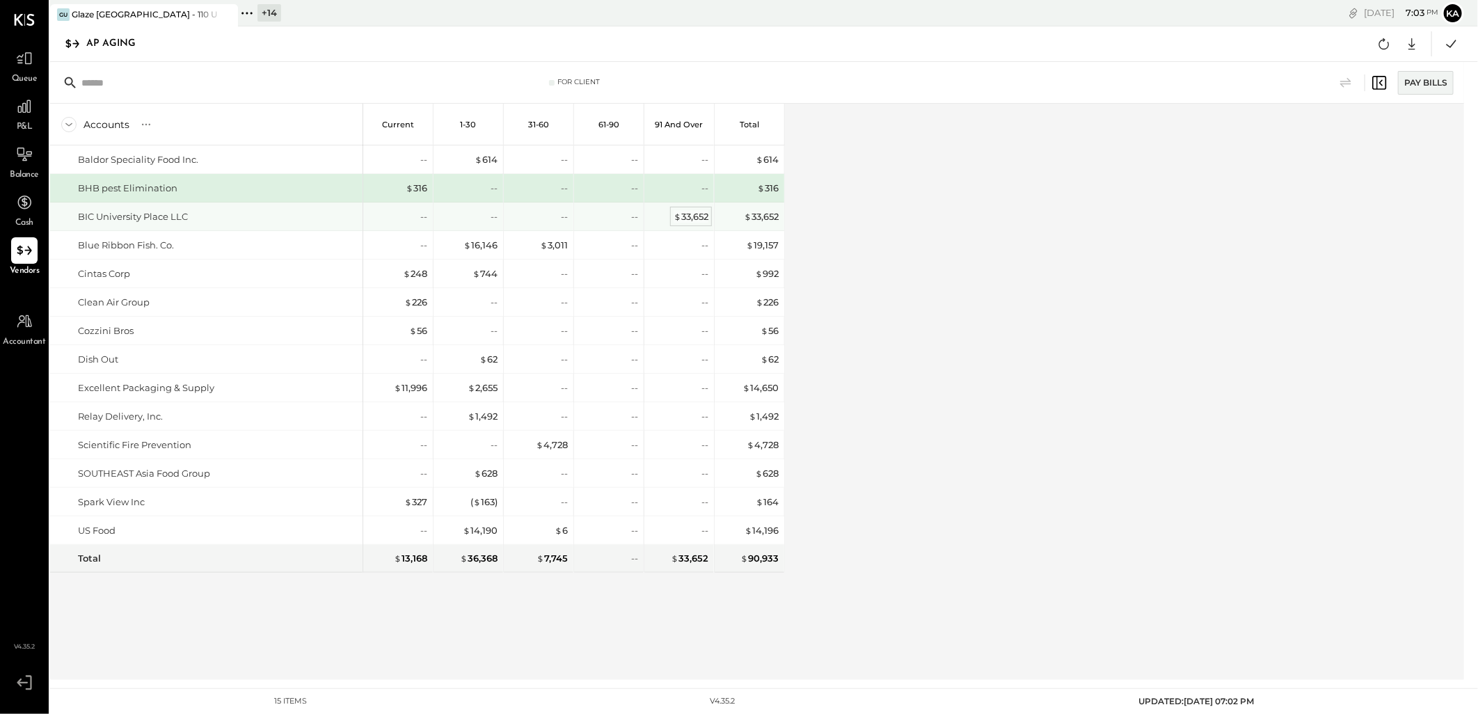
click at [698, 218] on div "$ 33,652" at bounding box center [691, 216] width 35 height 13
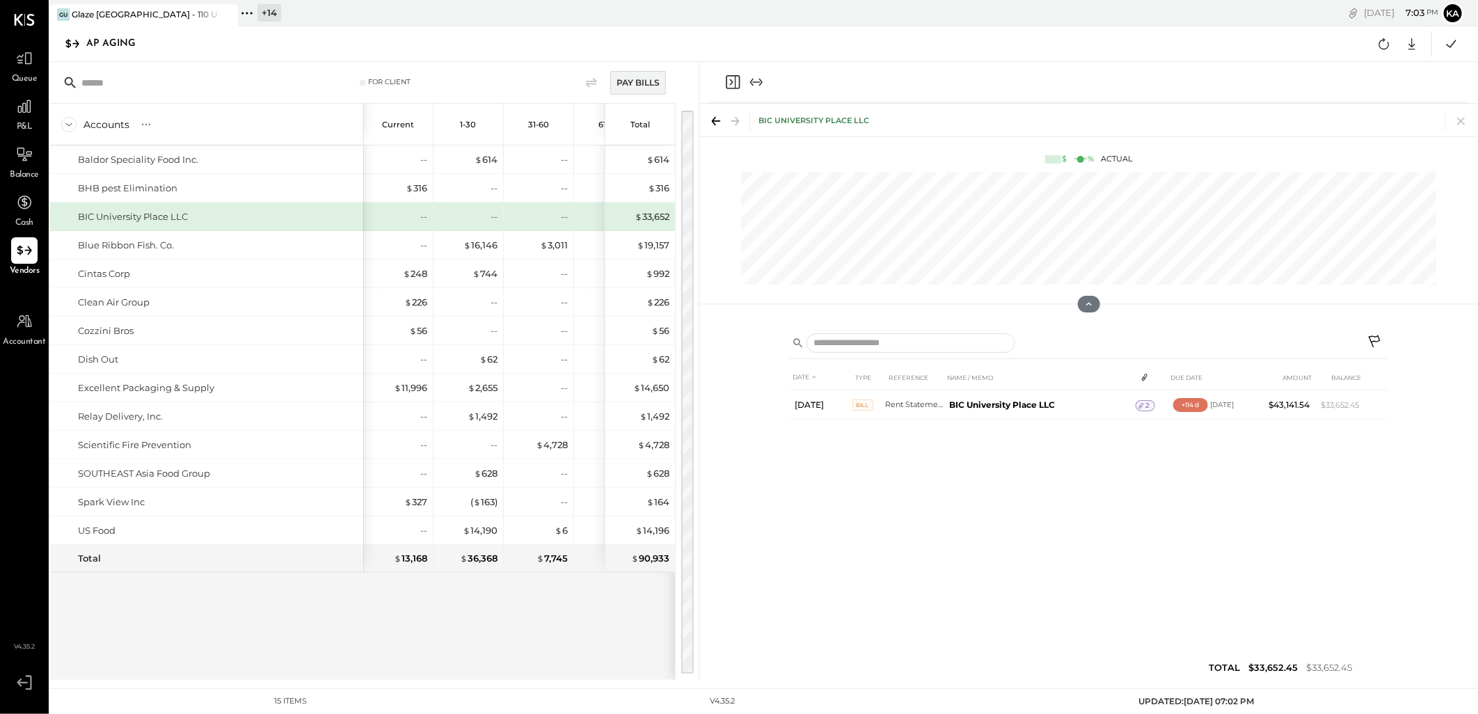
click at [475, 643] on div "Accounts S % GL Current 1-30 31-60 61-90 91 and Over Total Baldor Speciality Fo…" at bounding box center [362, 392] width 625 height 576
click at [717, 119] on icon at bounding box center [715, 120] width 19 height 19
click at [735, 81] on icon "Close panel" at bounding box center [733, 82] width 14 height 14
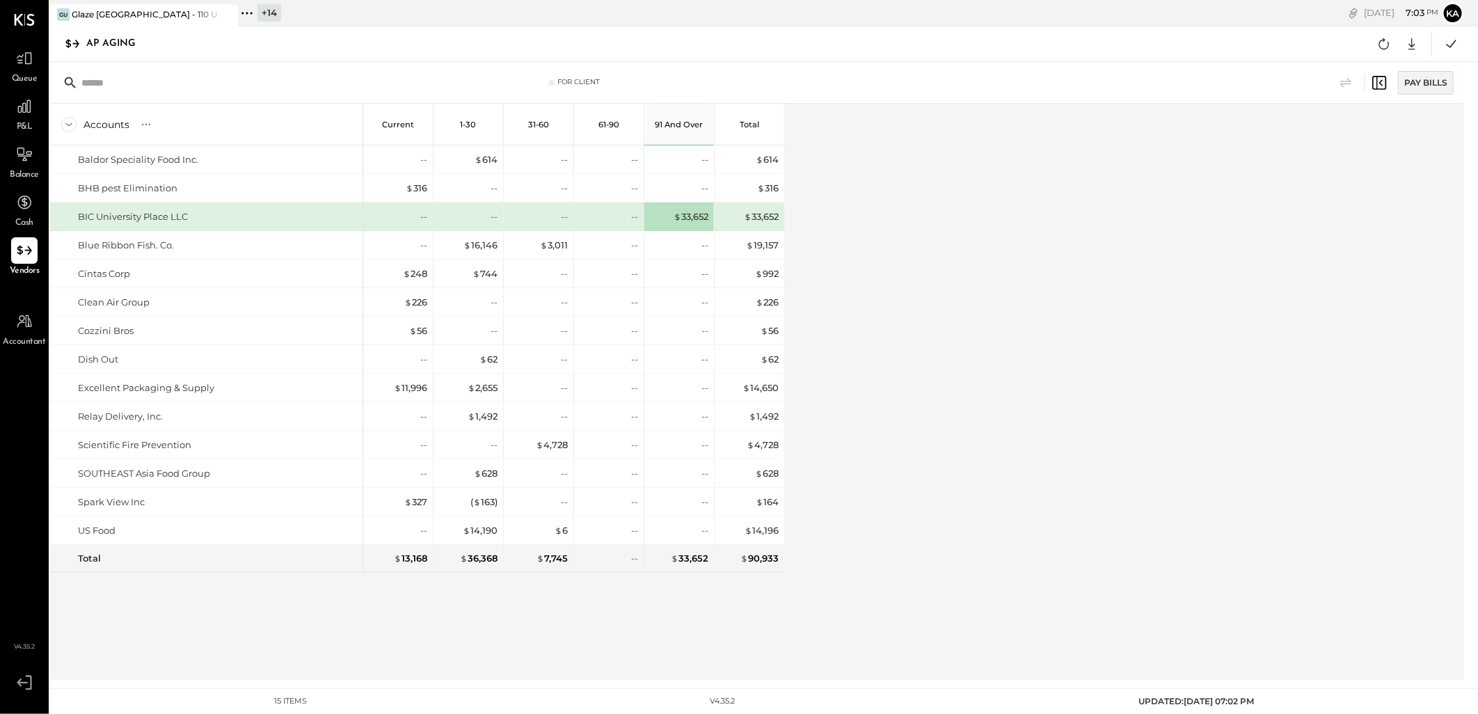
click at [928, 225] on div "Accounts S % GL Current 1-30 31-60 61-90 91 and Over Total Baldor Speciality Fo…" at bounding box center [758, 392] width 1416 height 576
click at [1414, 43] on icon at bounding box center [1412, 44] width 18 height 18
click at [1383, 123] on div "Excel" at bounding box center [1368, 125] width 111 height 29
drag, startPoint x: 1023, startPoint y: 219, endPoint x: 1040, endPoint y: 44, distance: 176.2
click at [1023, 219] on div "Accounts S % GL Current 1-30 31-60 61-90 91 and Over Total Baldor Speciality Fo…" at bounding box center [758, 392] width 1416 height 576
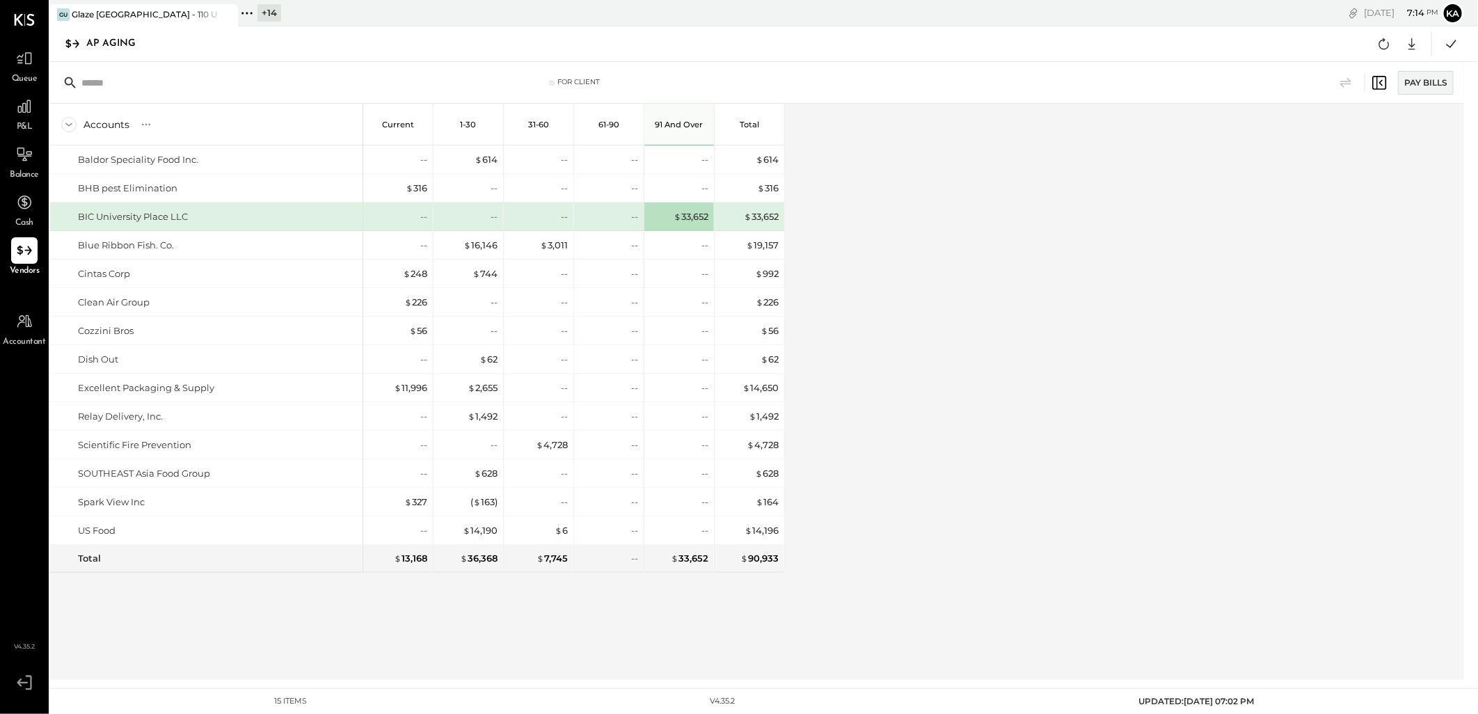
click at [248, 13] on icon at bounding box center [247, 13] width 18 height 18
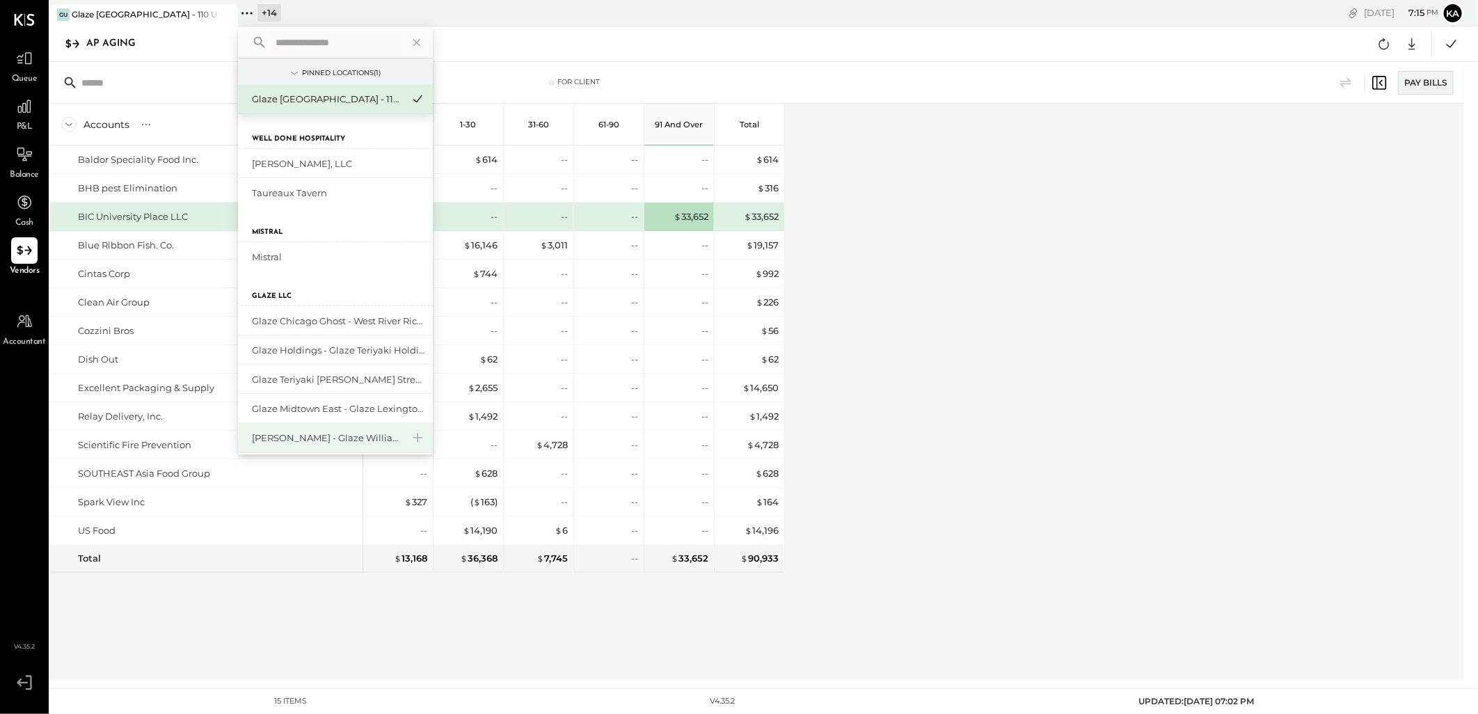
click at [353, 436] on div "[PERSON_NAME] - Glaze Williamsburg One LLC" at bounding box center [327, 437] width 150 height 13
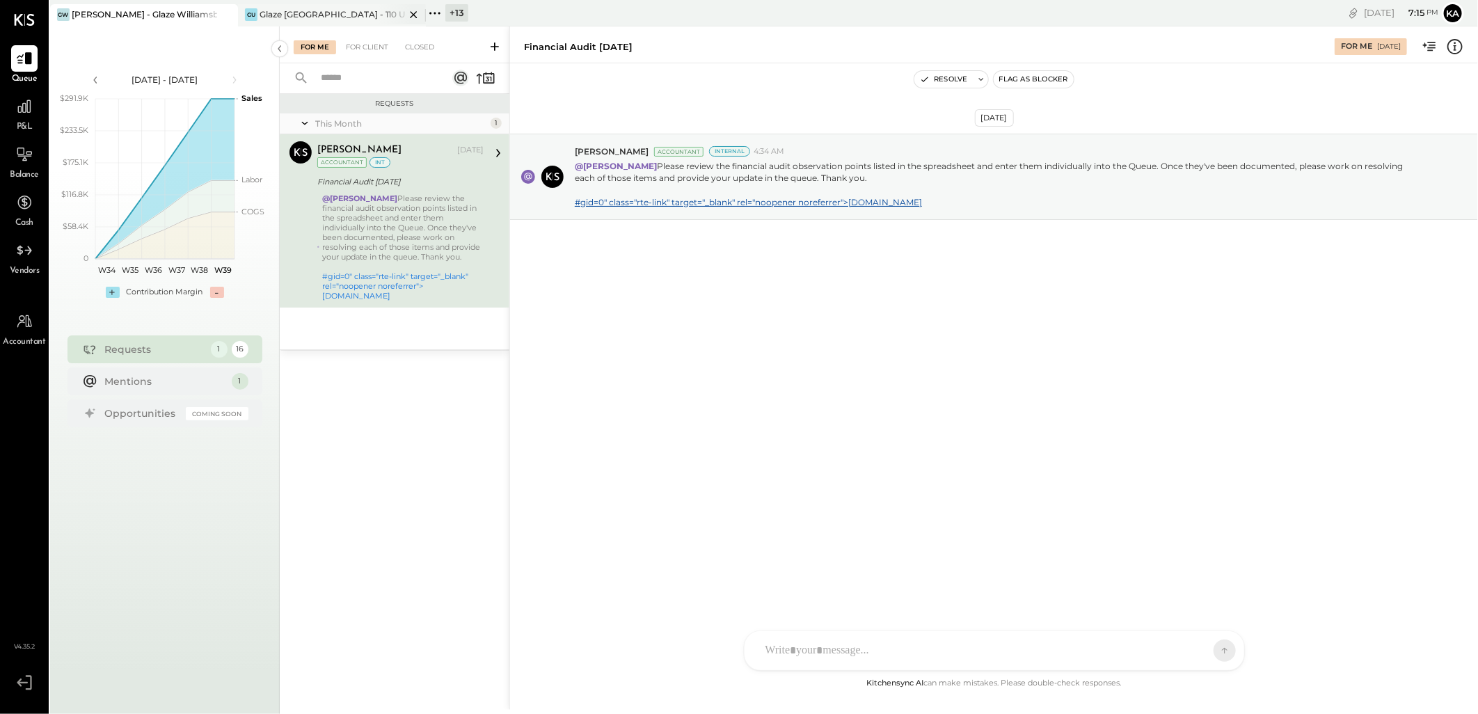
click at [418, 15] on icon at bounding box center [413, 14] width 17 height 17
click at [28, 254] on icon at bounding box center [24, 250] width 18 height 18
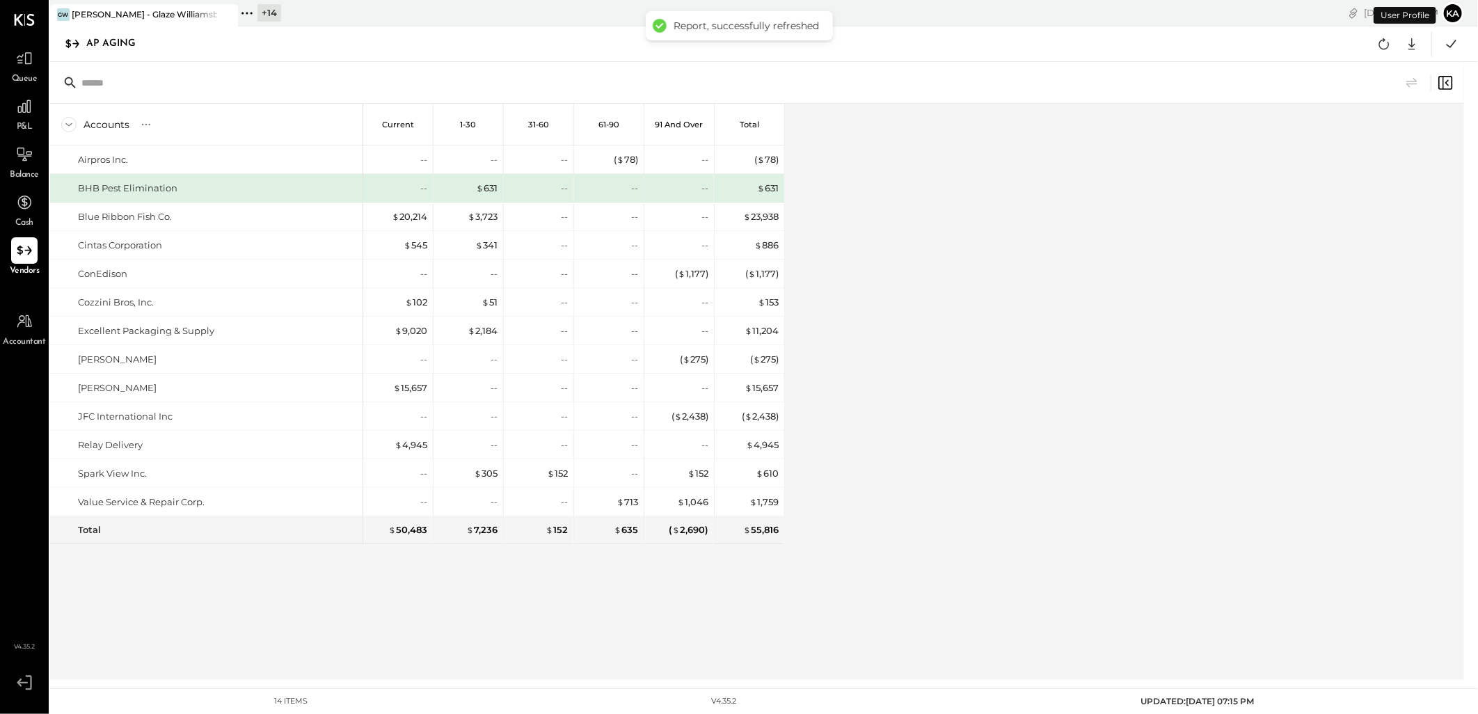
click at [957, 307] on div "Accounts S % GL Current 1-30 31-60 61-90 91 and Over Total Airpros Inc. BHB Pes…" at bounding box center [758, 392] width 1416 height 576
drag, startPoint x: 1129, startPoint y: 267, endPoint x: 1146, endPoint y: 262, distance: 17.2
click at [1129, 267] on div "Accounts S % GL Current 1-30 31-60 61-90 91 and Over Total Airpros Inc. BHB Pes…" at bounding box center [758, 392] width 1416 height 576
click at [1407, 46] on icon at bounding box center [1412, 44] width 18 height 18
click at [1364, 122] on div "Excel" at bounding box center [1368, 125] width 111 height 29
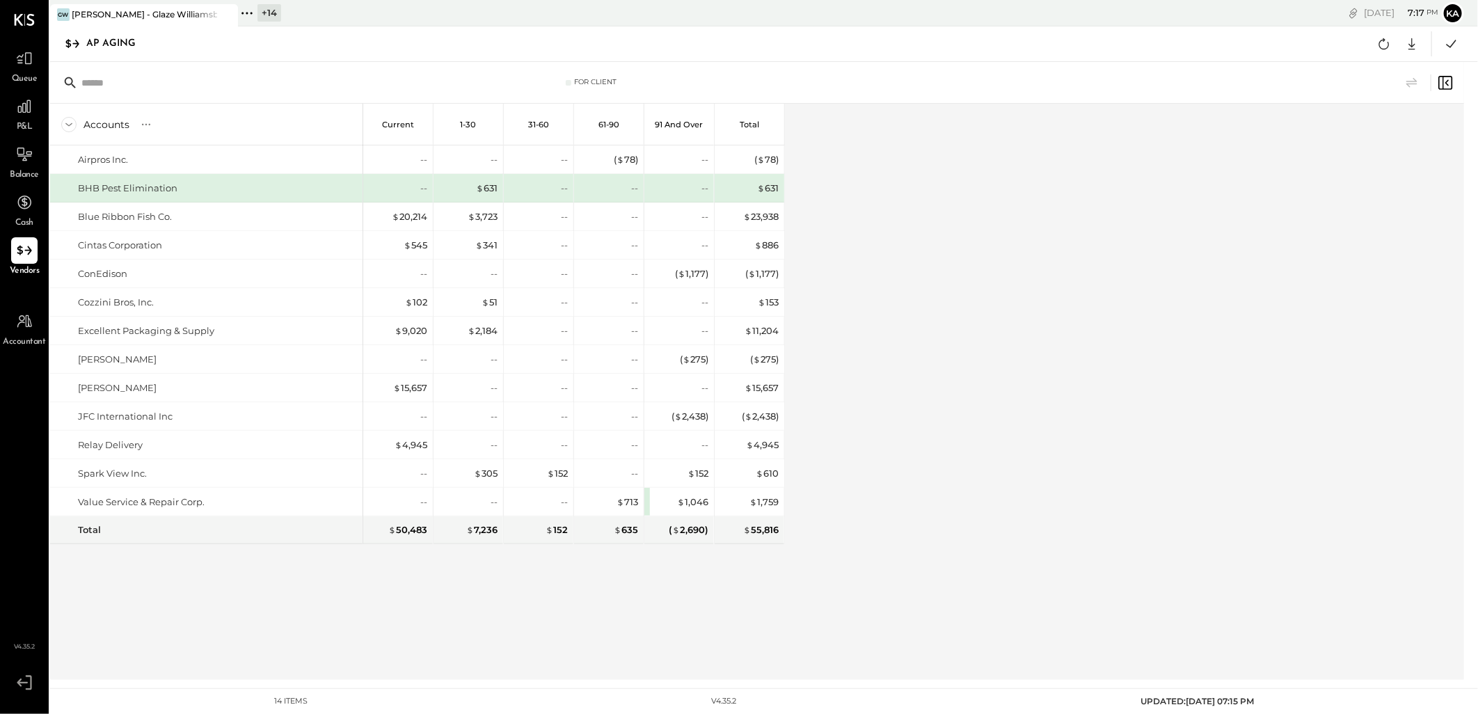
click at [251, 10] on icon at bounding box center [247, 13] width 18 height 18
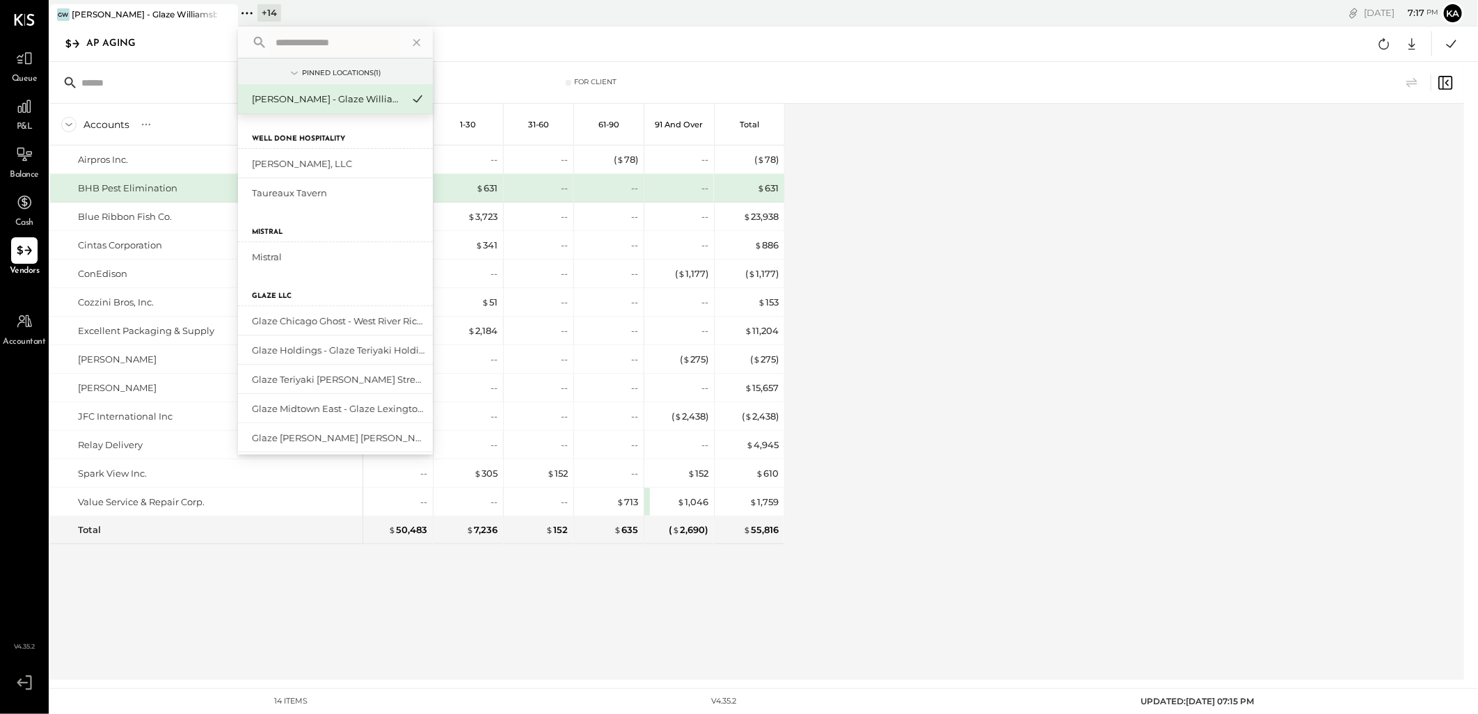
click at [288, 44] on input "text" at bounding box center [334, 42] width 129 height 25
click at [335, 431] on div "Glaze [PERSON_NAME] [PERSON_NAME] LLC" at bounding box center [327, 437] width 150 height 13
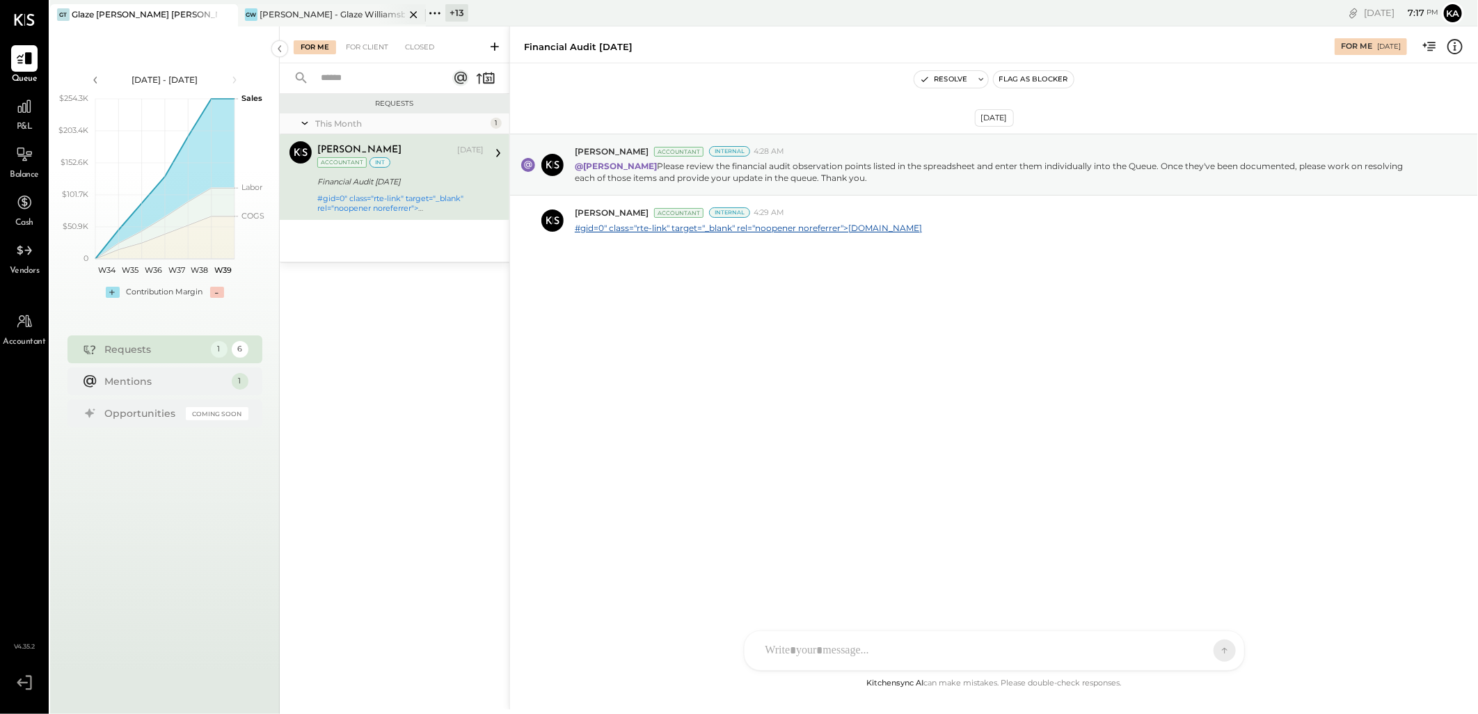
click at [414, 13] on icon at bounding box center [413, 14] width 7 height 7
click at [29, 323] on icon at bounding box center [25, 322] width 16 height 14
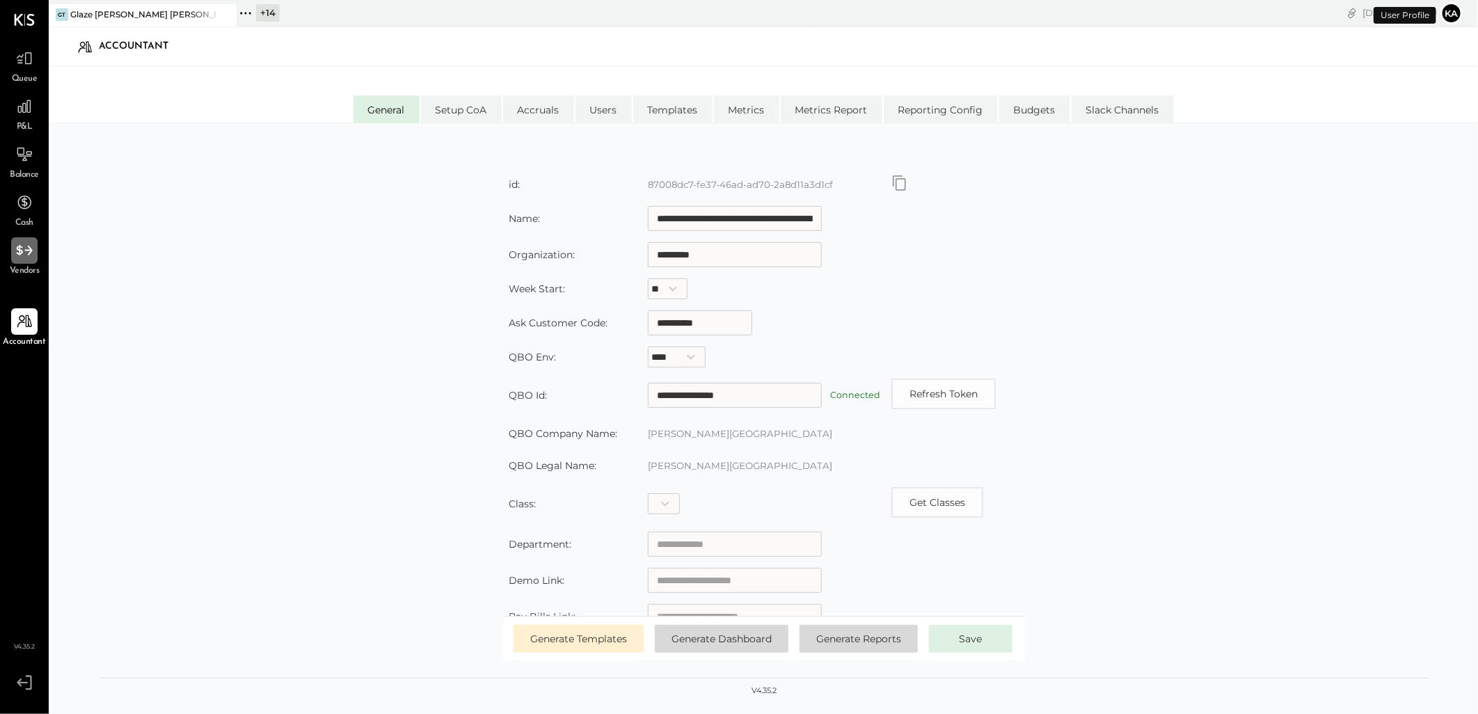
click at [30, 253] on icon at bounding box center [24, 250] width 18 height 18
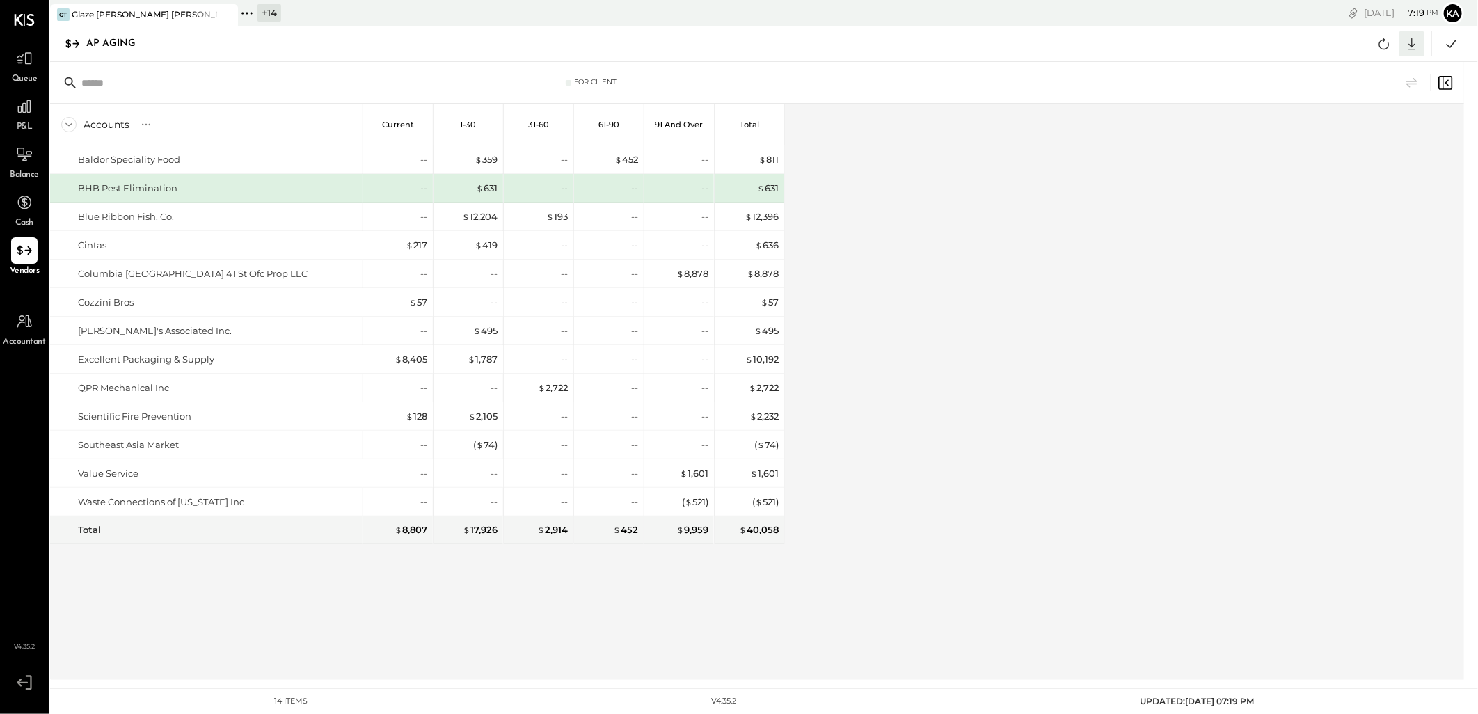
click at [1413, 44] on icon at bounding box center [1412, 44] width 18 height 18
click at [1387, 126] on div "Excel" at bounding box center [1368, 125] width 111 height 29
click at [941, 383] on div "Accounts S % GL Current 1-30 31-60 61-90 91 and Over Total Baldor Speciality Fo…" at bounding box center [758, 392] width 1416 height 576
click at [1030, 443] on div "Accounts S % GL Current 1-30 31-60 61-90 91 and Over Total Baldor Speciality Fo…" at bounding box center [758, 392] width 1416 height 576
